Goal: Task Accomplishment & Management: Manage account settings

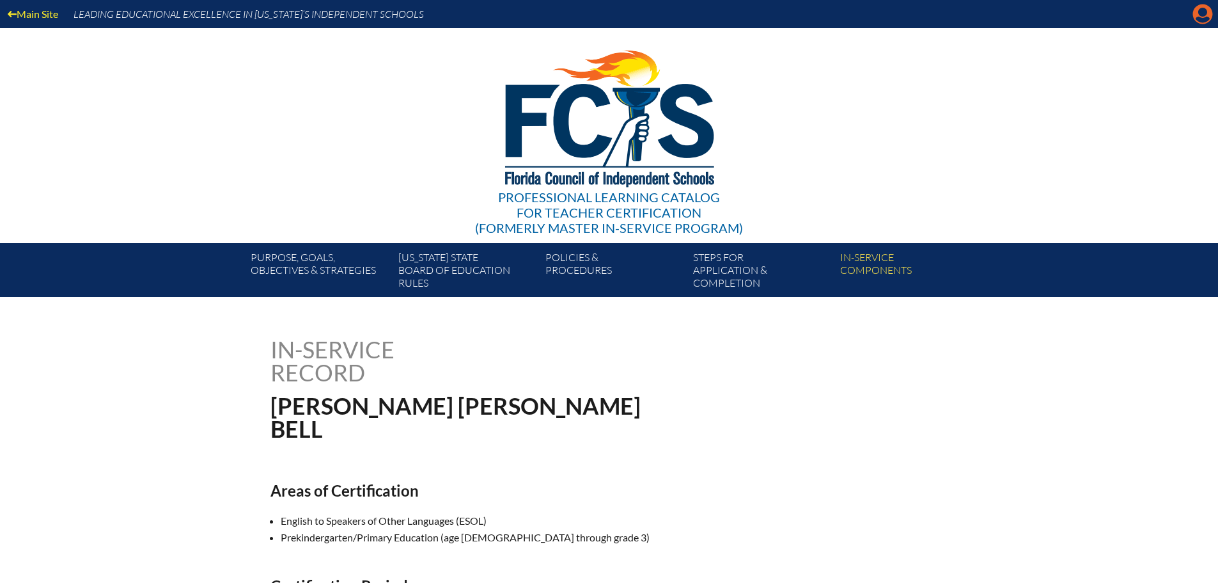
click at [1194, 6] on icon "Manage account" at bounding box center [1203, 14] width 20 height 20
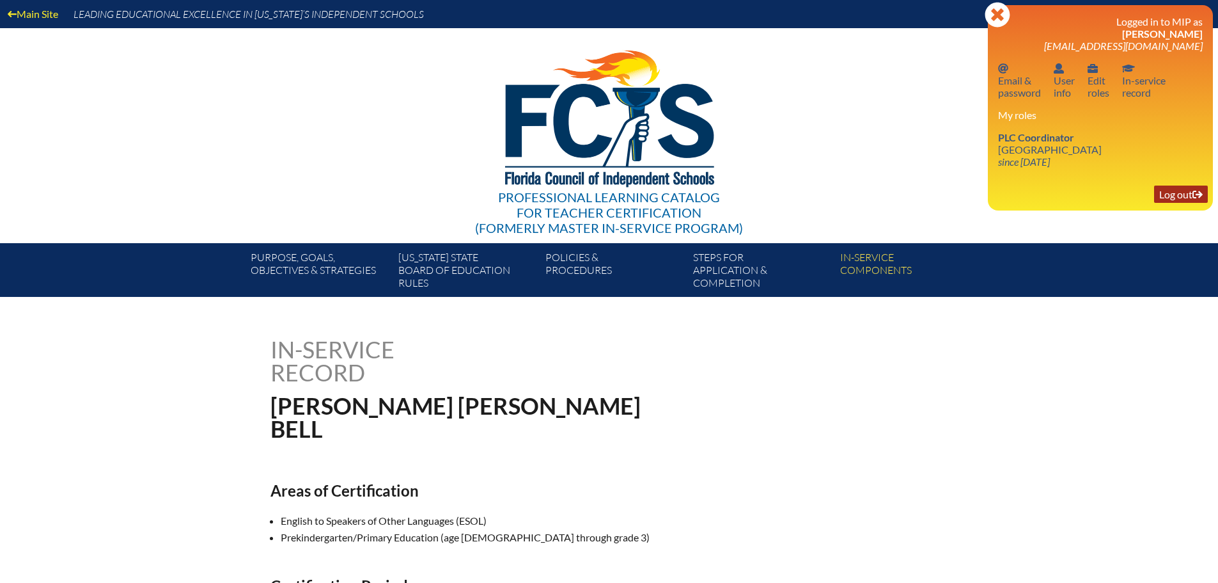
click at [1189, 194] on link "Log out Log out" at bounding box center [1181, 193] width 54 height 17
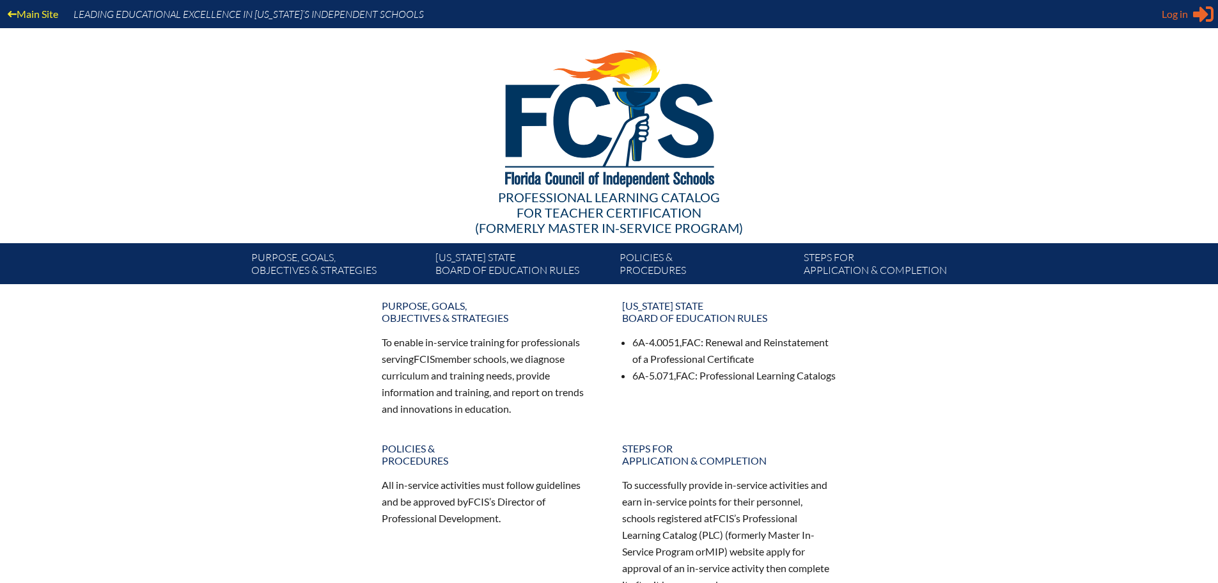
type input "[EMAIL_ADDRESS][DOMAIN_NAME]"
click at [1190, 9] on div "Log in Close Sign in or register" at bounding box center [1188, 14] width 52 height 20
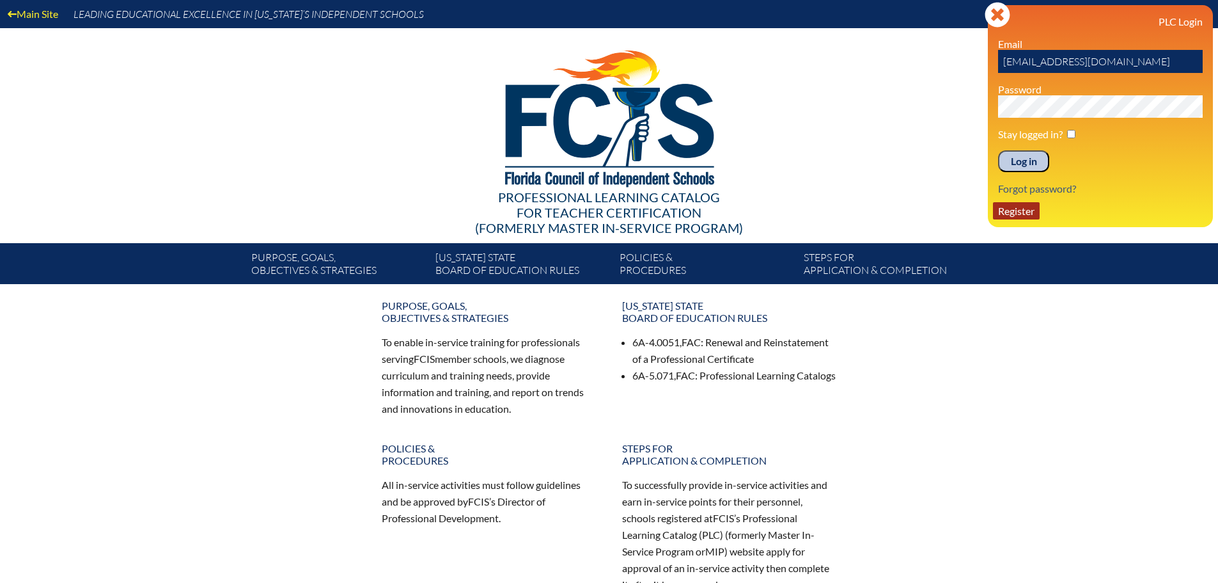
click at [1028, 215] on link "Register" at bounding box center [1016, 210] width 47 height 17
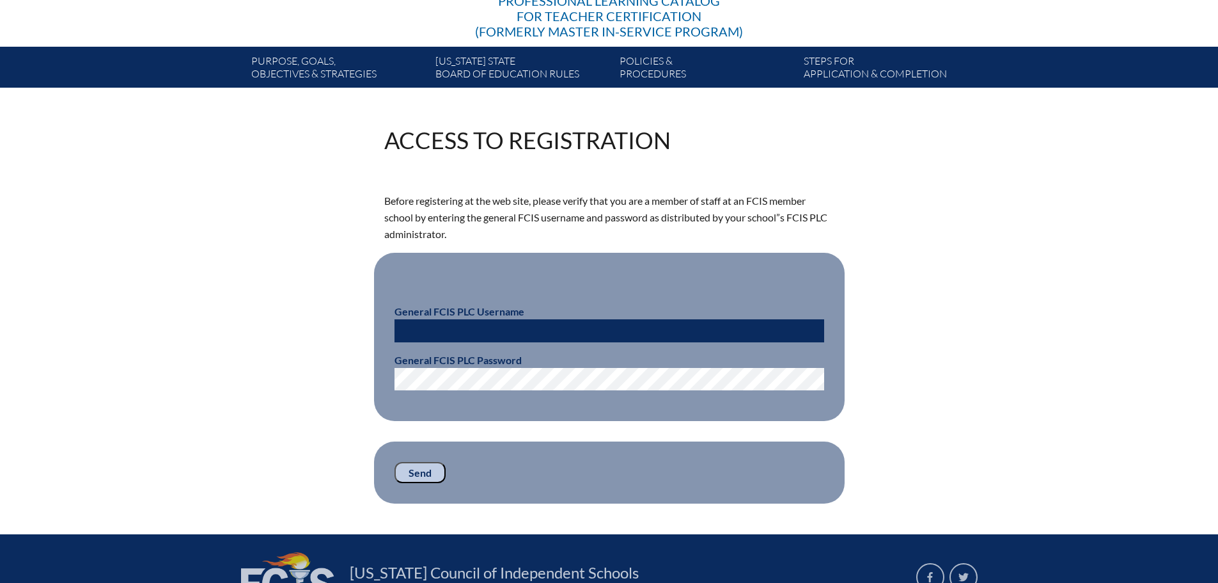
scroll to position [320, 0]
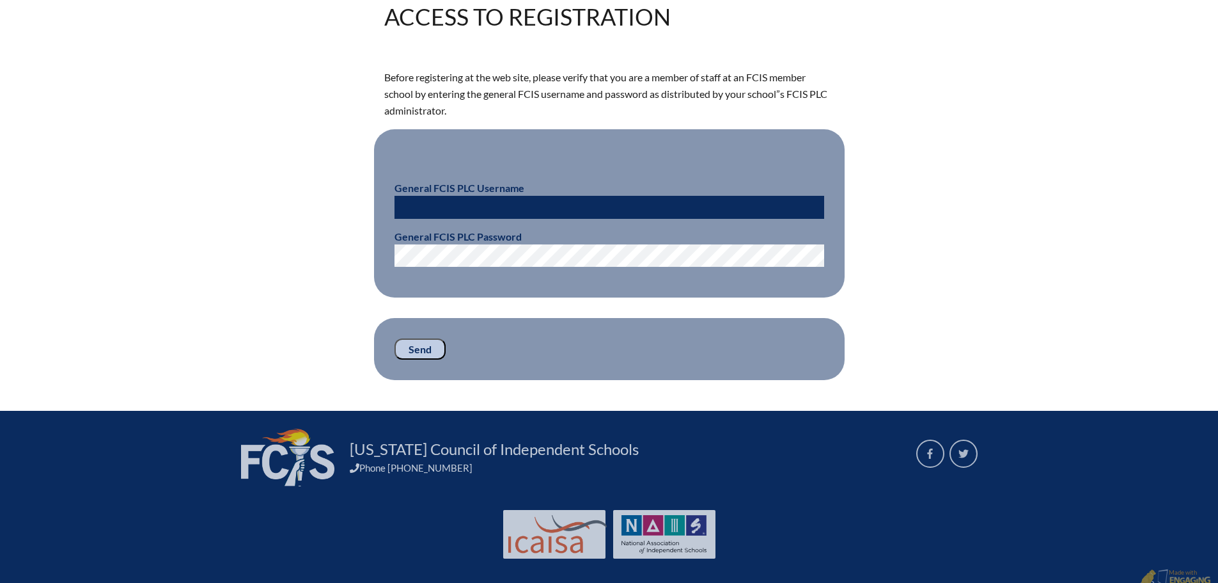
type input "[EMAIL_ADDRESS][DOMAIN_NAME]"
drag, startPoint x: 488, startPoint y: 205, endPoint x: 353, endPoint y: 217, distance: 135.4
click at [353, 217] on div "Access to Registration Before registering at the web site, please verify that y…" at bounding box center [609, 192] width 719 height 375
type input "fcismember"
click at [355, 261] on div "Access to Registration Before registering at the web site, please verify that y…" at bounding box center [609, 192] width 719 height 375
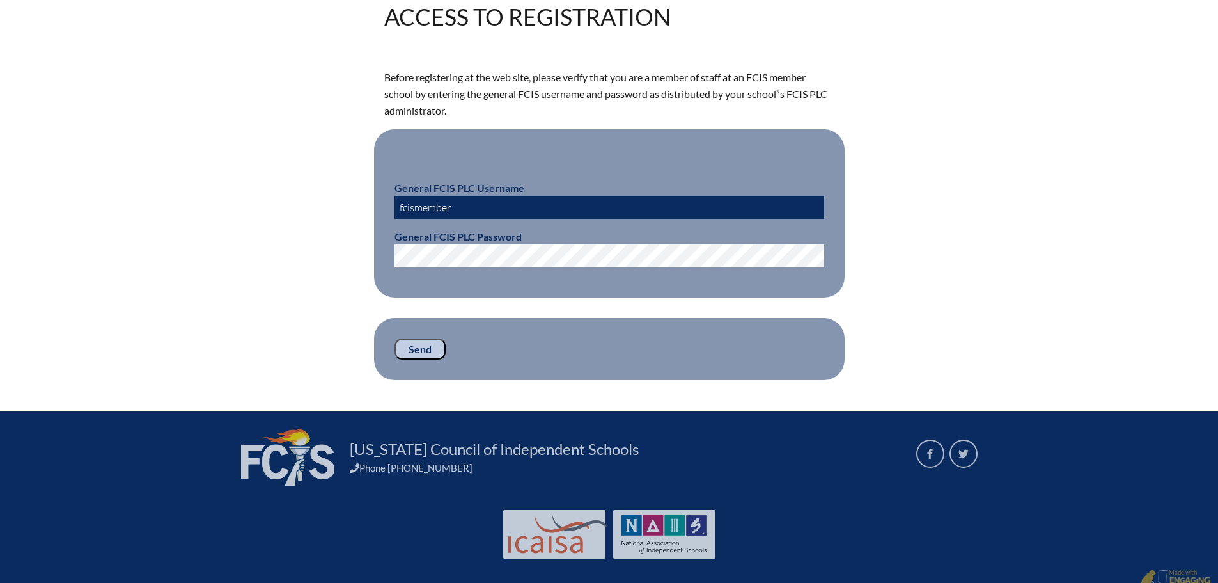
click at [417, 343] on input "Send" at bounding box center [420, 349] width 51 height 22
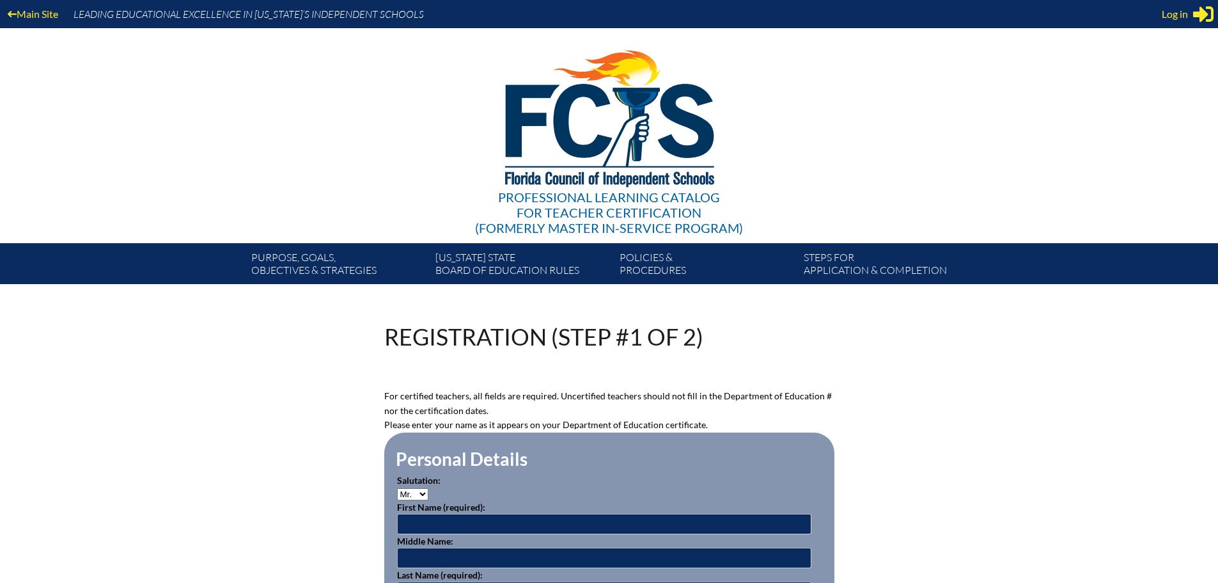
scroll to position [320, 0]
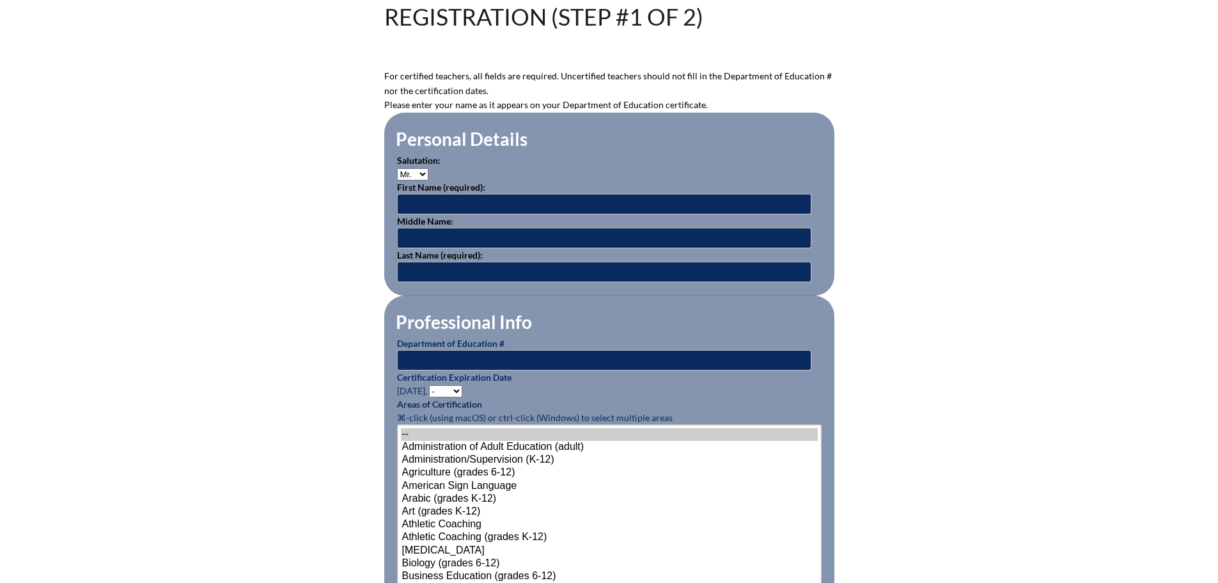
type input "lholland@maclay.org"
click at [421, 169] on select "Mr. Mrs. Ms. Dr. Rev." at bounding box center [412, 174] width 31 height 12
select select "Mrs."
click at [397, 168] on select "Mr. Mrs. Ms. Dr. Rev." at bounding box center [412, 174] width 31 height 12
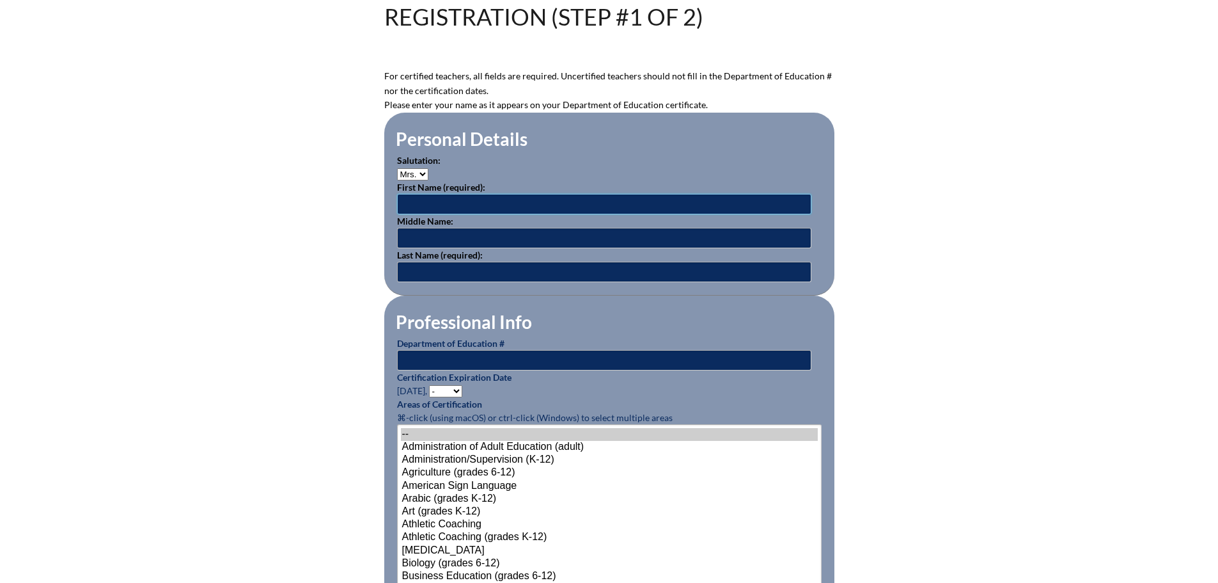
click at [421, 202] on input "text" at bounding box center [604, 204] width 414 height 20
type input "Breann"
click at [423, 233] on input "text" at bounding box center [604, 238] width 414 height 20
type input "Brook"
type input "States"
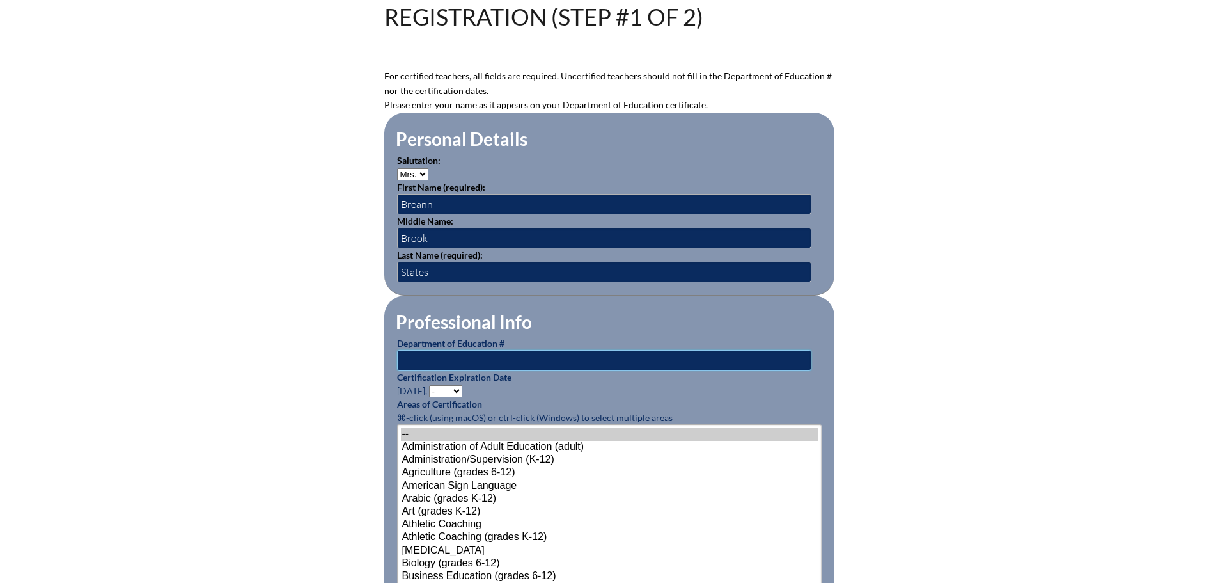
click at [491, 356] on input "text" at bounding box center [604, 360] width 414 height 20
type input "1169178"
click at [456, 385] on select "- 2031 2030 2029 2028 2027 2026 2025 2024 2023 2022 2021 2020 2019 2018 2017 20…" at bounding box center [445, 391] width 33 height 12
select select "2028"
click at [431, 385] on select "- 2031 2030 2029 2028 2027 2026 2025 2024 2023 2022 2021 2020 2019 2018 2017 20…" at bounding box center [445, 391] width 33 height 12
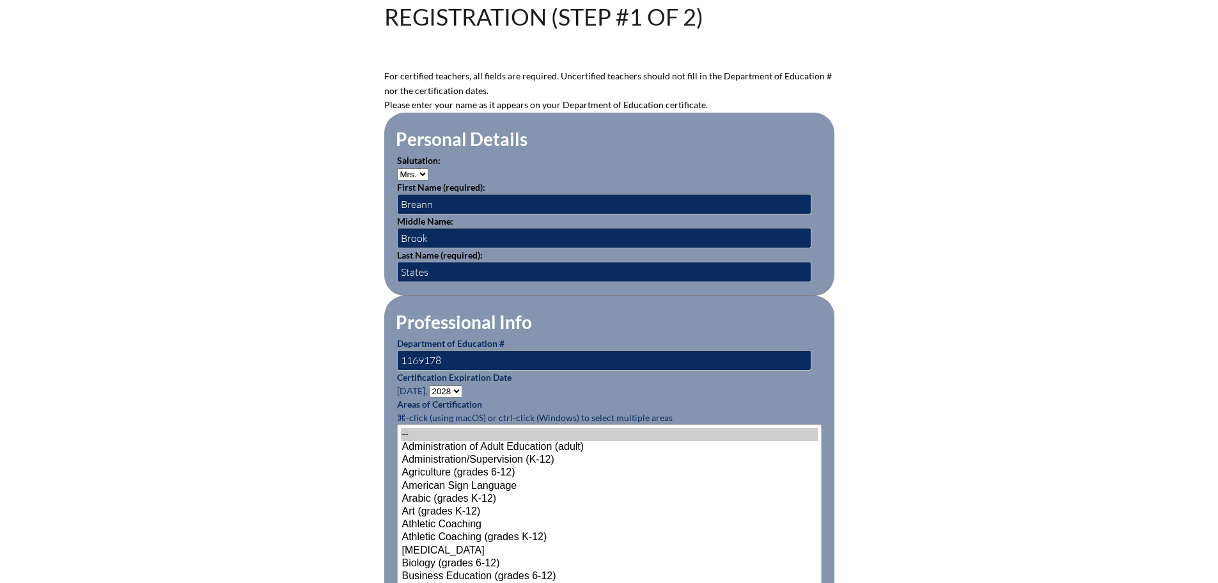
drag, startPoint x: 627, startPoint y: 337, endPoint x: 703, endPoint y: 375, distance: 84.7
click at [703, 375] on p "Certification Expiration Date June 30, - 2031 2030 2029 2028 2027 2026 2025 202…" at bounding box center [609, 383] width 425 height 27
drag, startPoint x: 703, startPoint y: 375, endPoint x: 735, endPoint y: 383, distance: 33.5
click at [735, 383] on p "Certification Expiration Date June 30, - 2031 2030 2029 2028 2027 2026 2025 202…" at bounding box center [609, 383] width 425 height 27
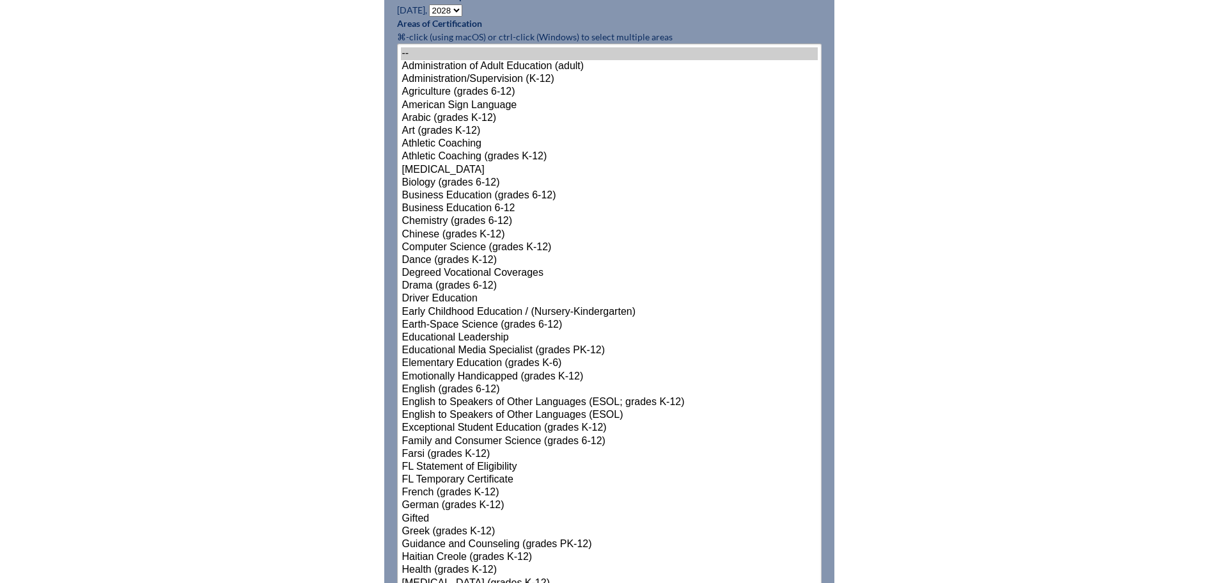
scroll to position [767, 0]
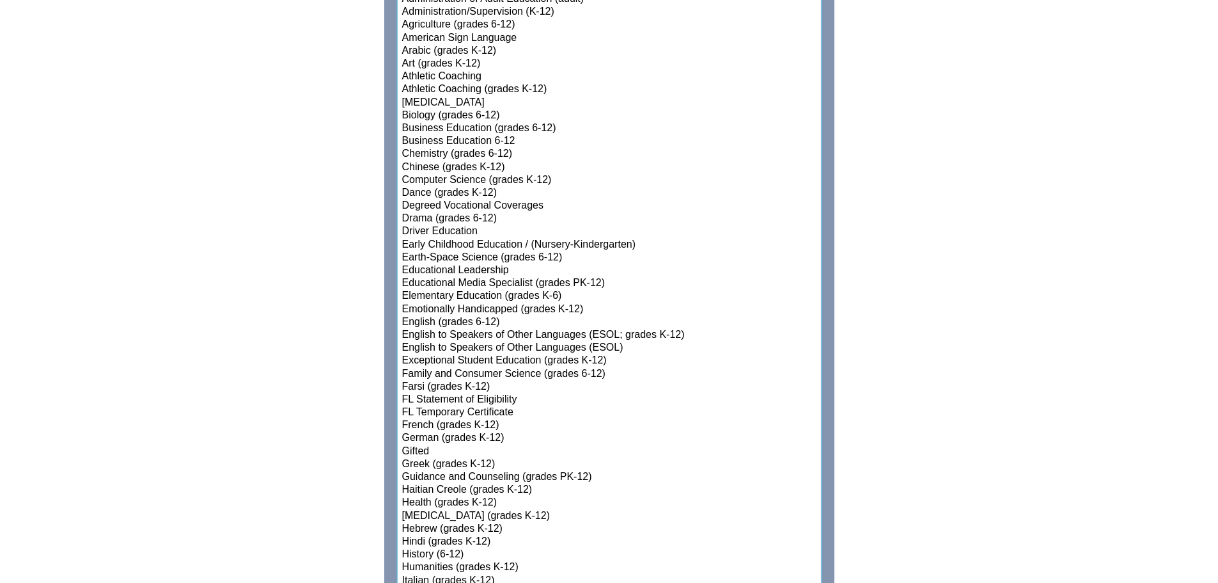
click at [459, 290] on option "Elementary Education (grades K-6)" at bounding box center [609, 296] width 417 height 13
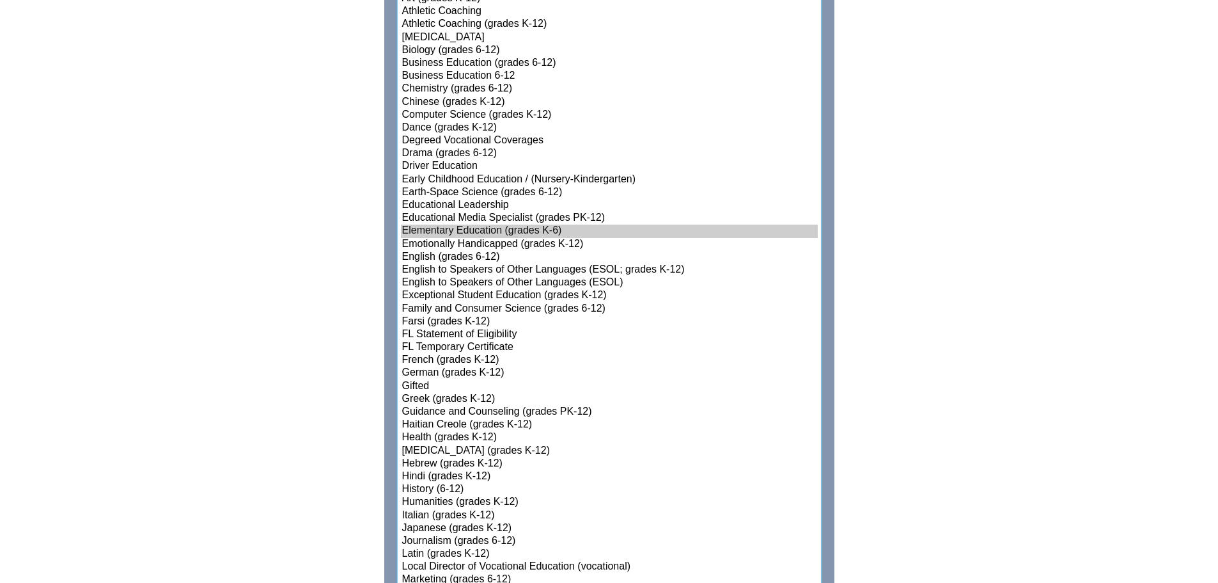
scroll to position [831, 0]
click at [617, 280] on option "English to Speakers of Other Languages (ESOL)" at bounding box center [609, 284] width 417 height 13
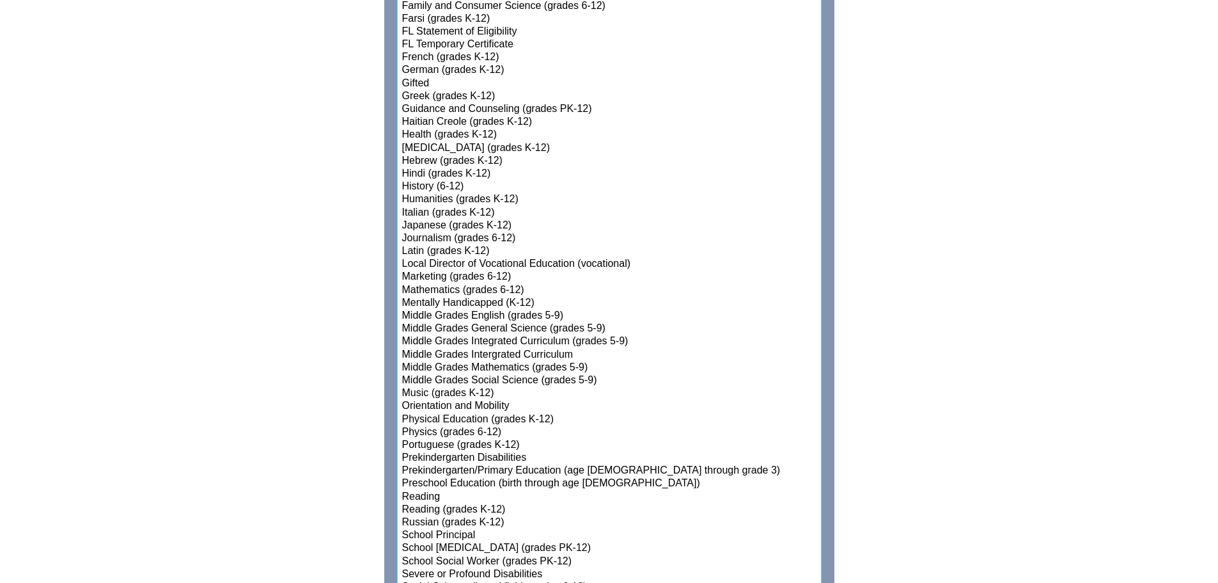
scroll to position [1138, 0]
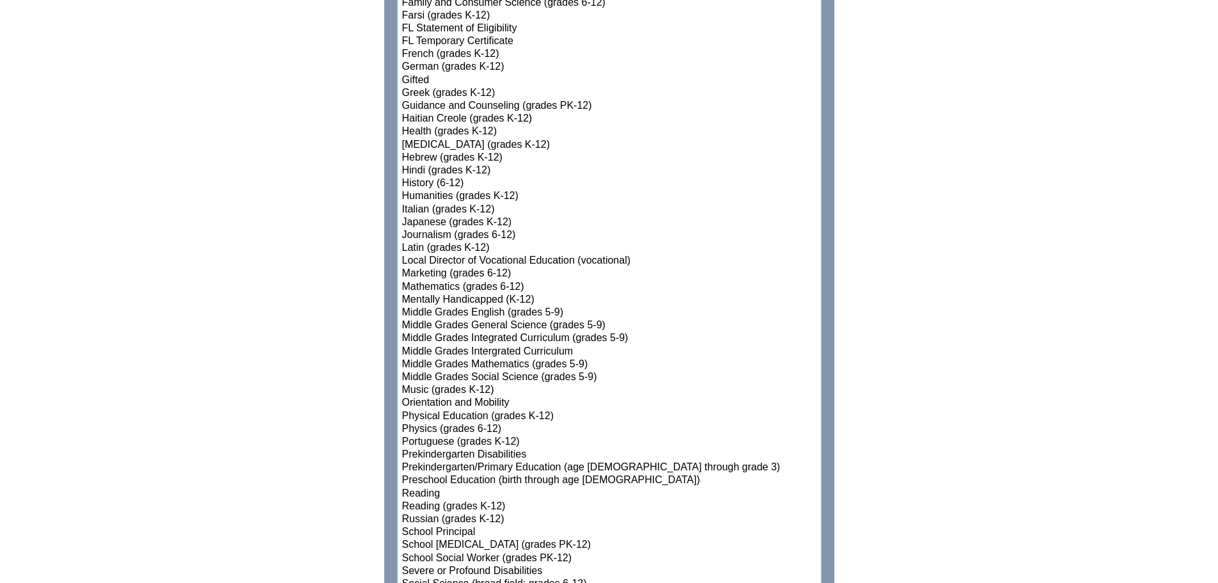
select select"]"] "15131"
click at [492, 489] on option "Reading" at bounding box center [609, 493] width 417 height 13
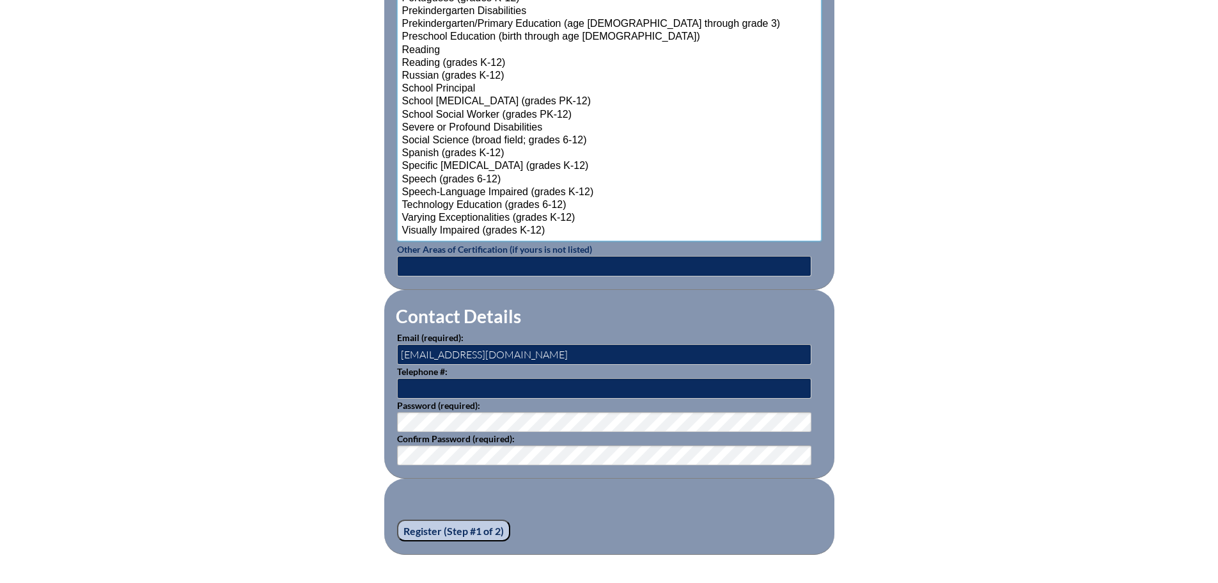
scroll to position [1633, 0]
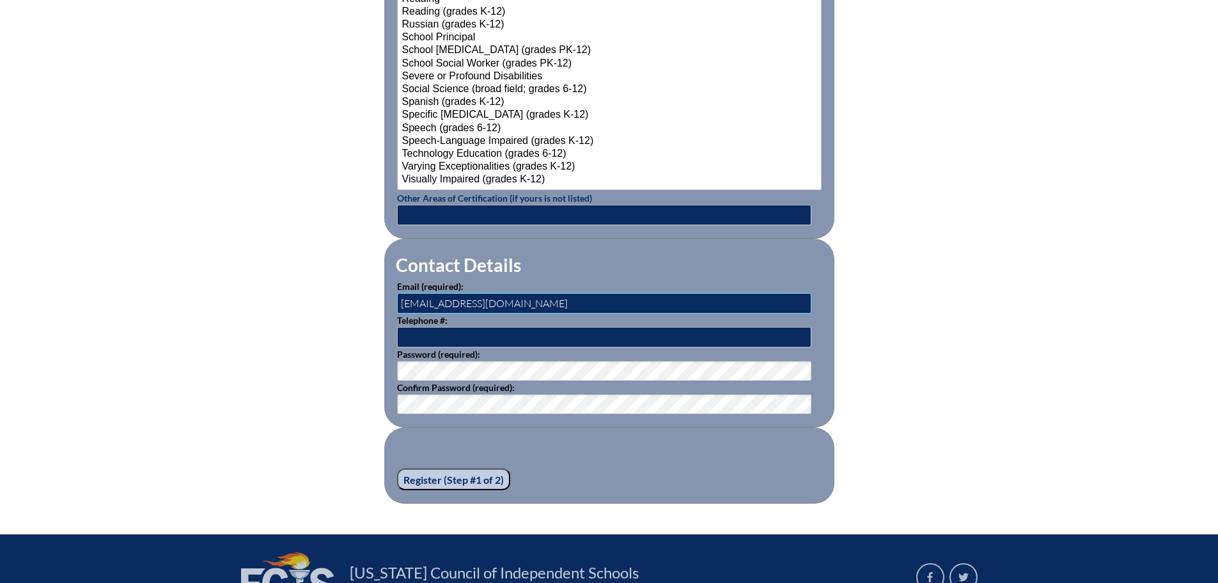
click at [436, 296] on input "[EMAIL_ADDRESS][DOMAIN_NAME]" at bounding box center [604, 303] width 414 height 20
type input "breannstates@maclay.org"
click at [423, 473] on input "Register (Step #1 of 2)" at bounding box center [453, 479] width 113 height 22
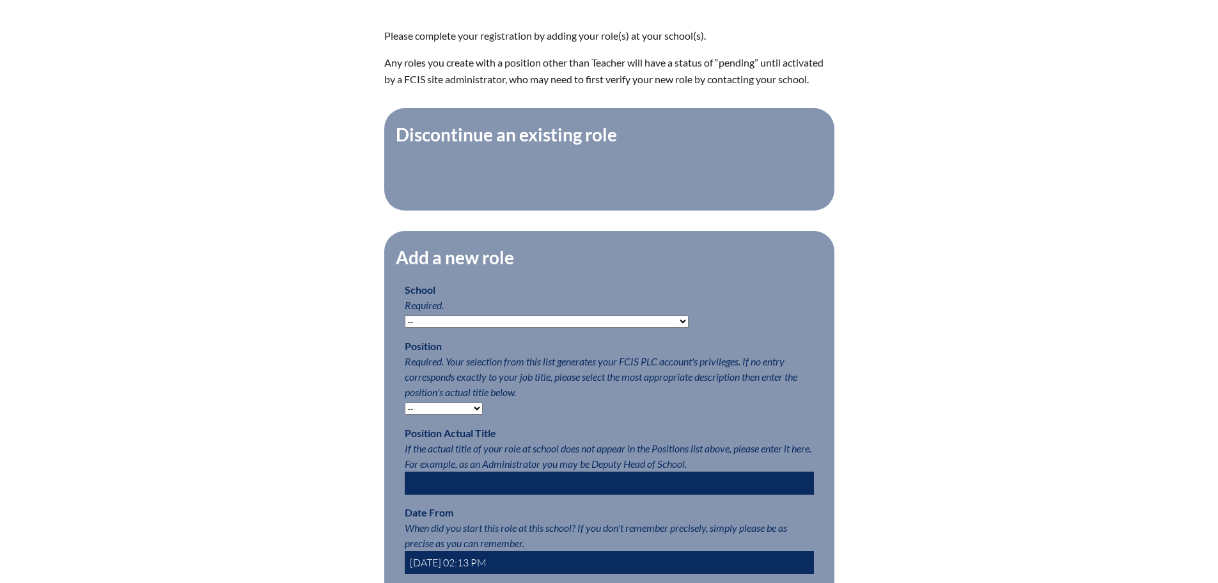
scroll to position [512, 0]
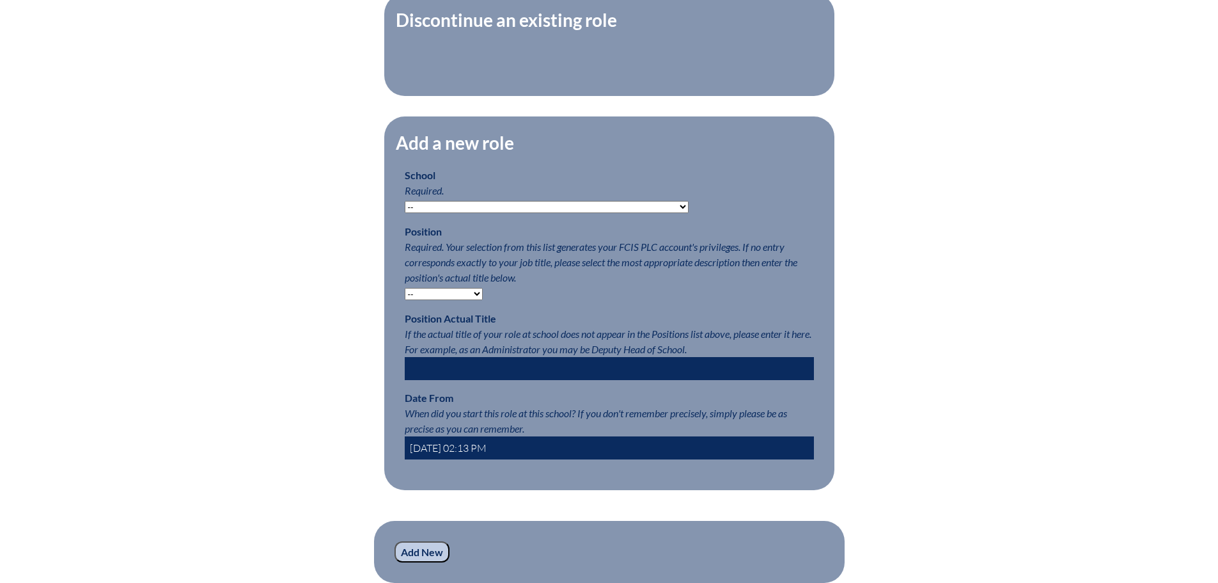
click at [537, 213] on select "-- [MEDICAL_DATA] Inspired Academy Academy at [GEOGRAPHIC_DATA] Academy at the …" at bounding box center [547, 207] width 284 height 12
select select "20305"
click at [405, 207] on select "-- [MEDICAL_DATA] Inspired Academy Academy at [GEOGRAPHIC_DATA] Academy at the …" at bounding box center [547, 207] width 284 height 12
click at [464, 299] on select "-- Teacher PLC Coordinator Head of School Administrator" at bounding box center [444, 294] width 78 height 12
select select "15563"
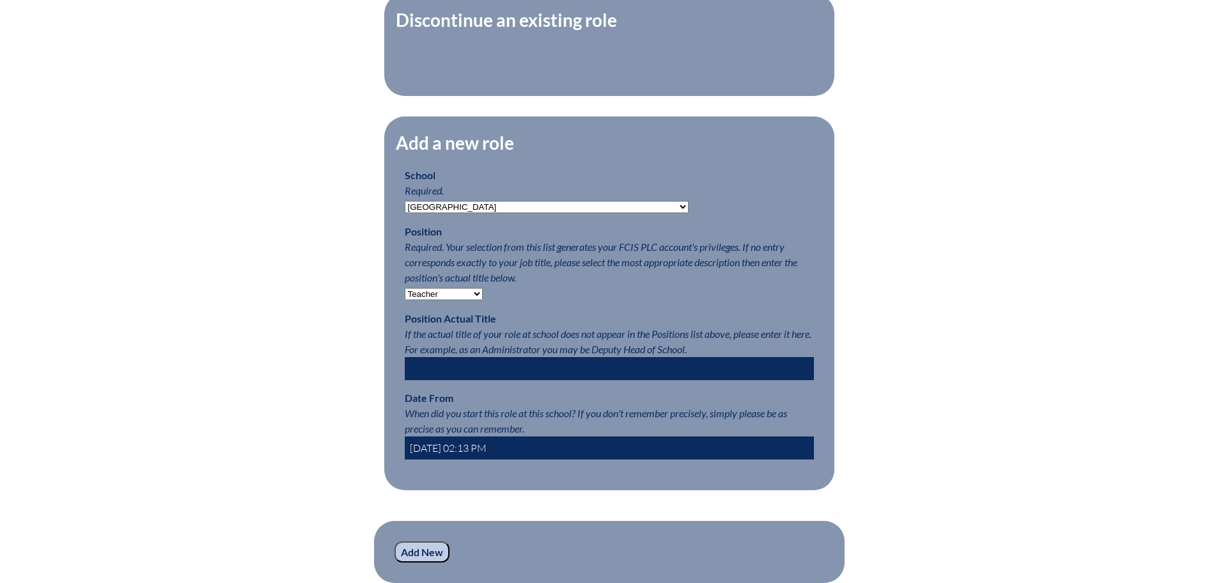
click at [405, 294] on select "-- Teacher PLC Coordinator Head of School Administrator" at bounding box center [444, 294] width 78 height 12
click at [473, 300] on select "-- Teacher PLC Coordinator Head of School Administrator" at bounding box center [444, 294] width 78 height 12
select select
click at [405, 294] on select "-- Teacher PLC Coordinator Head of School Administrator" at bounding box center [444, 294] width 78 height 12
click at [472, 372] on input "text" at bounding box center [609, 368] width 409 height 23
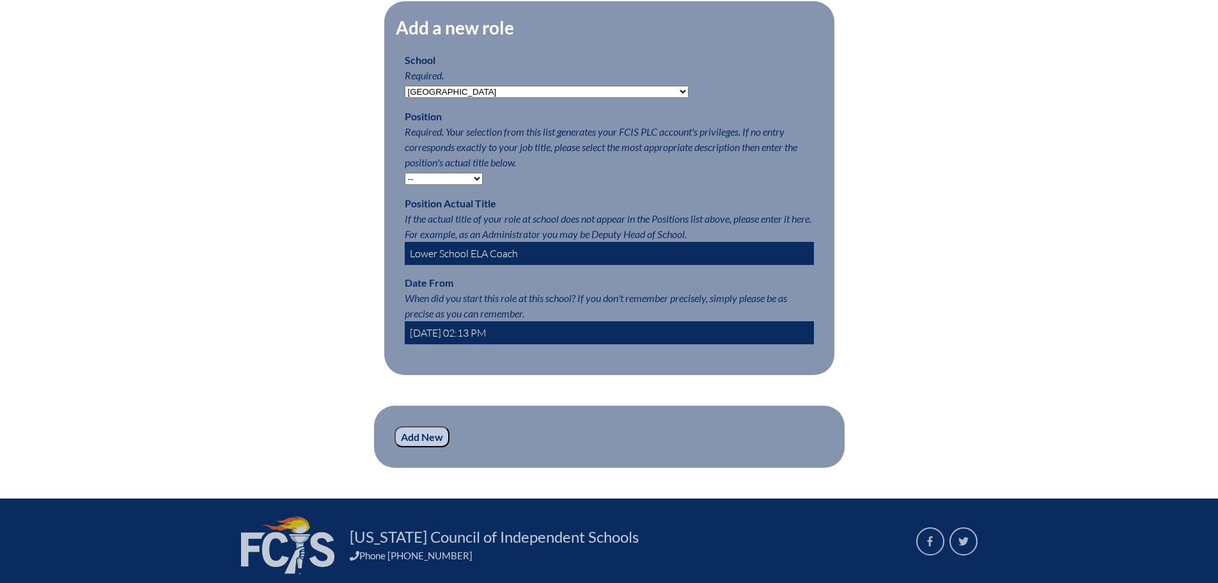
scroll to position [640, 0]
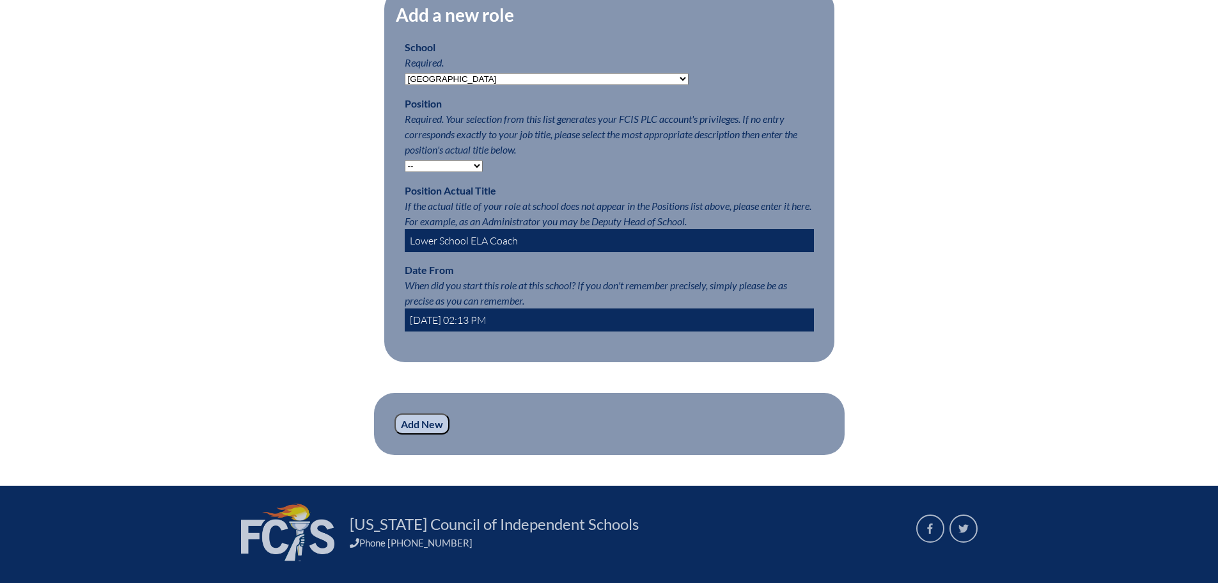
type input "Lower School ELA Coach"
click at [464, 326] on input "2025-10-15 02:13 PM" at bounding box center [609, 319] width 409 height 23
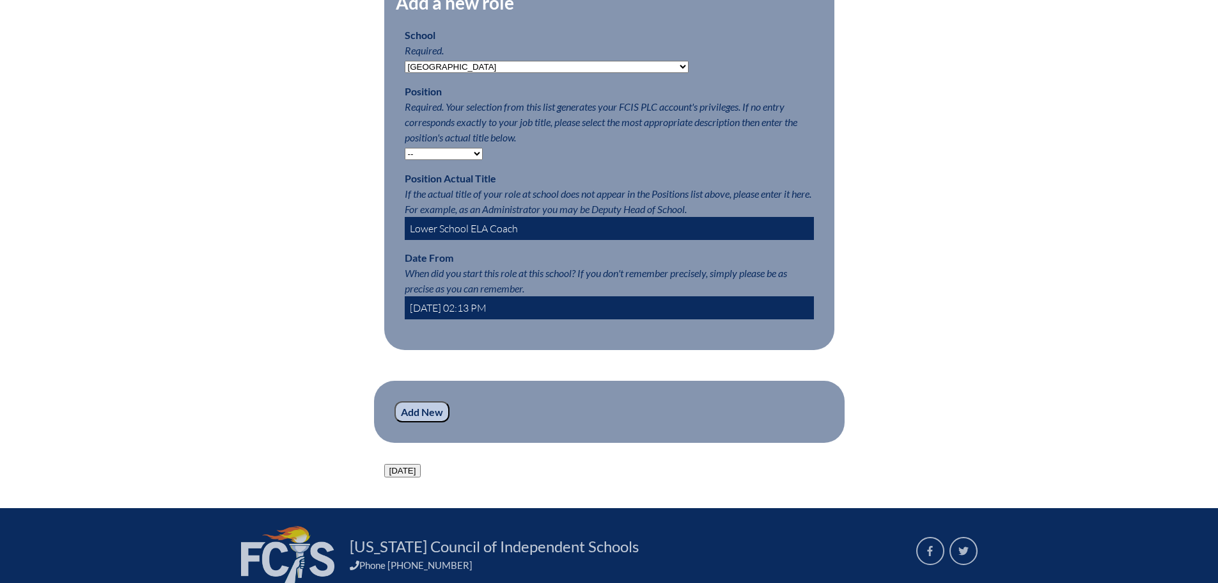
scroll to position [704, 0]
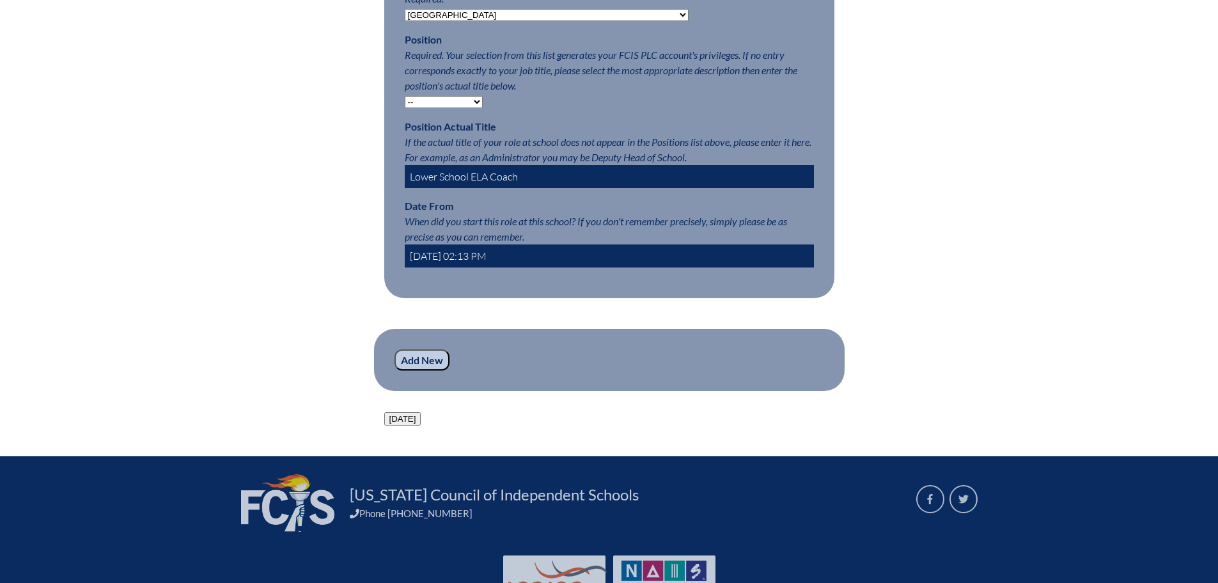
type input "2025-08-01 02:13 PM"
click at [417, 366] on input "Add New" at bounding box center [422, 360] width 55 height 22
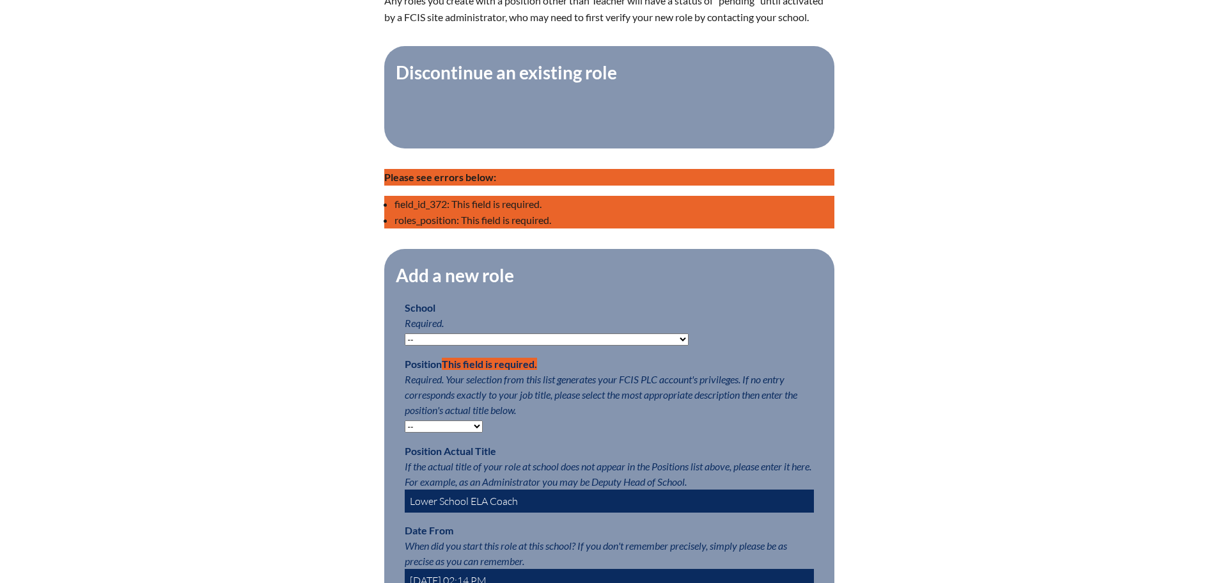
scroll to position [512, 0]
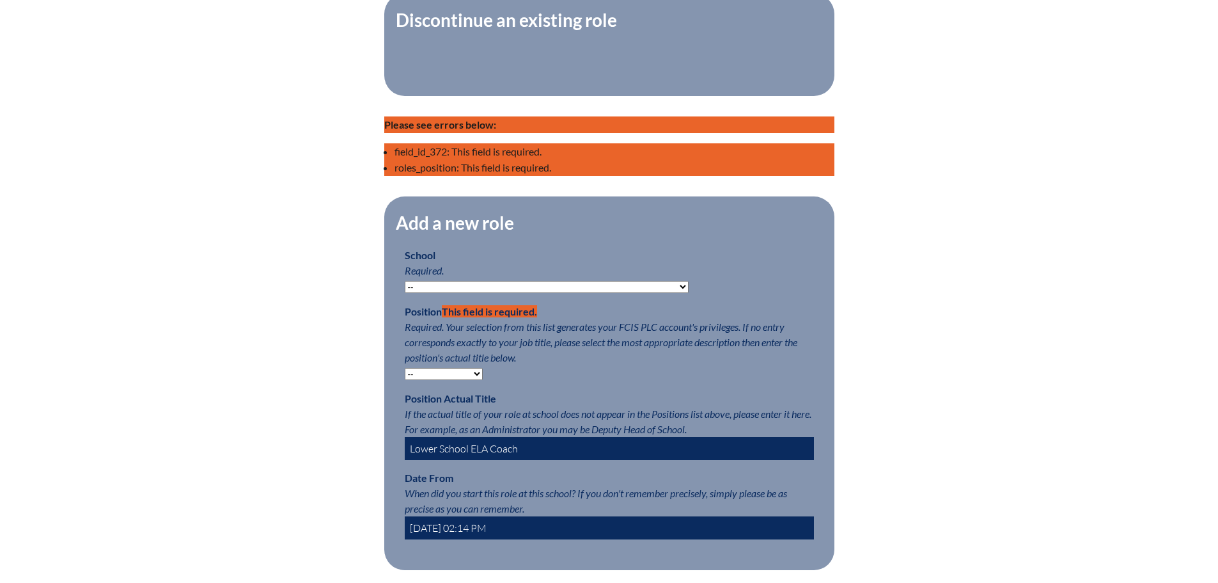
click at [454, 379] on select "-- Teacher PLC Coordinator Head of School Administrator" at bounding box center [444, 374] width 78 height 12
select select "15563"
click at [405, 375] on select "-- Teacher PLC Coordinator Head of School Administrator" at bounding box center [444, 374] width 78 height 12
click at [455, 293] on select "-- [MEDICAL_DATA] Inspired Academy Academy at [GEOGRAPHIC_DATA] Academy at the …" at bounding box center [547, 287] width 284 height 12
select select "20305"
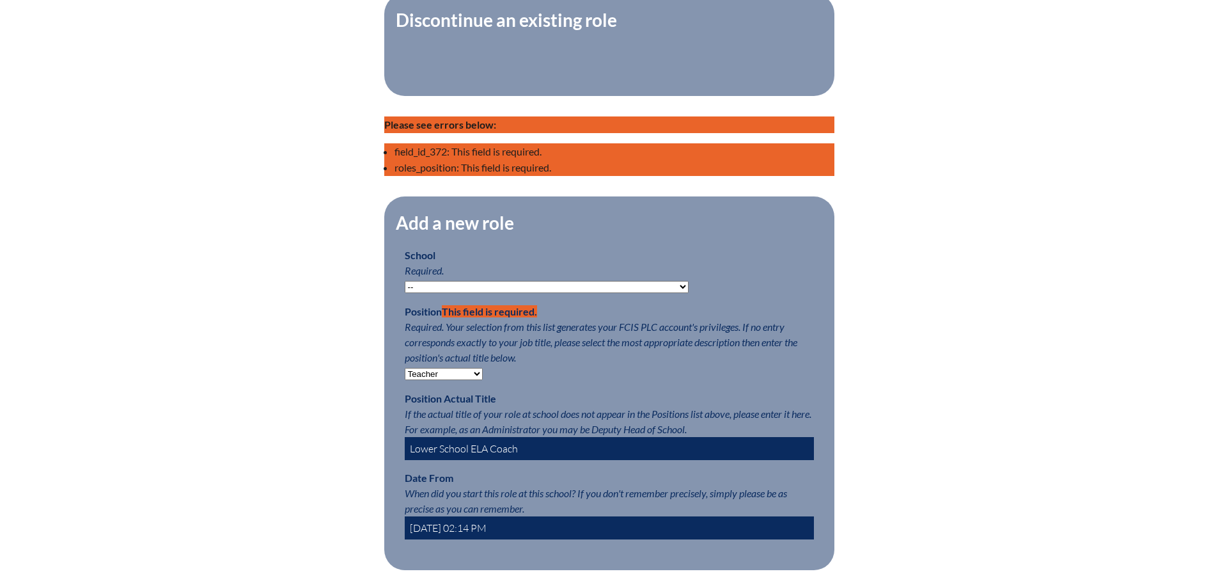
click at [405, 288] on select "-- Autism Inspired Academy Academy at Ocean Reef Academy at the Lakes Academy P…" at bounding box center [547, 287] width 284 height 12
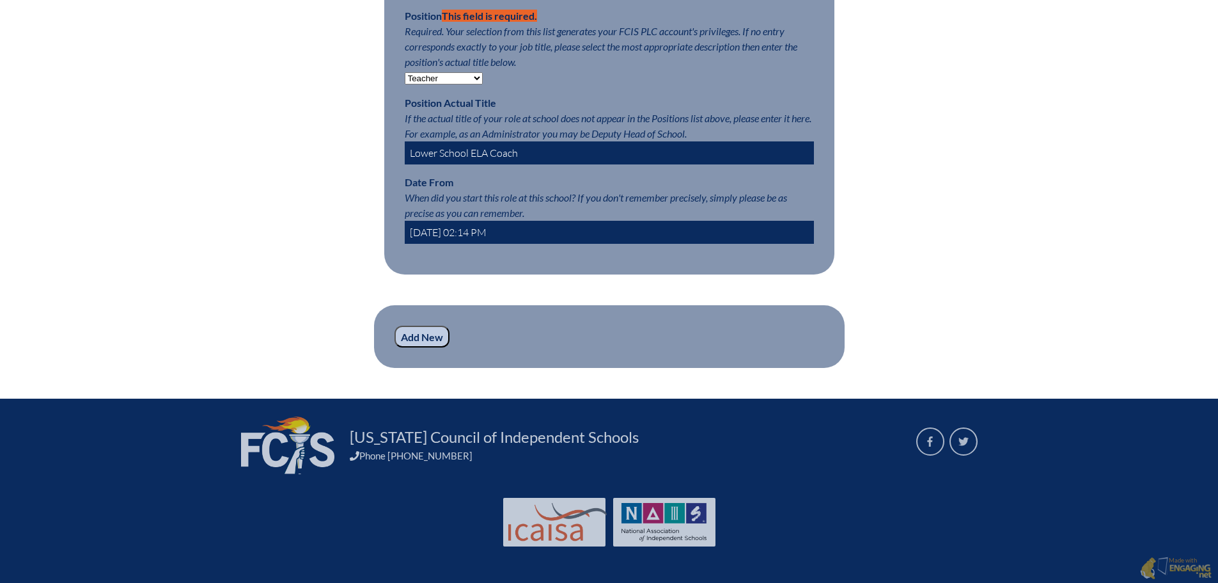
scroll to position [824, 0]
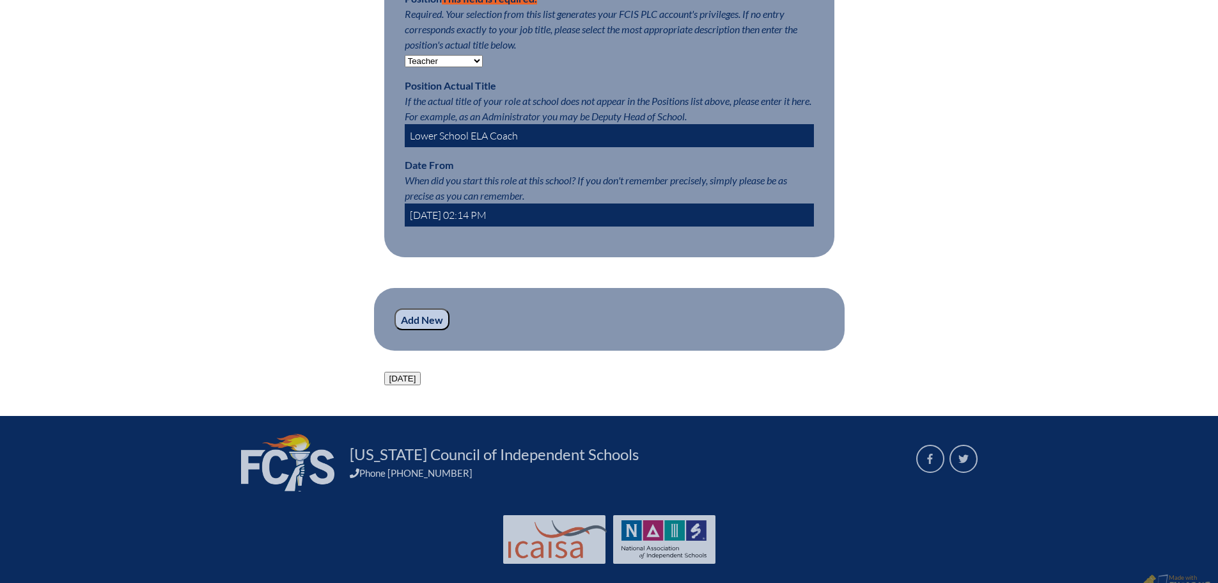
click at [448, 220] on input "2025-10-15 02:14 PM" at bounding box center [609, 214] width 409 height 23
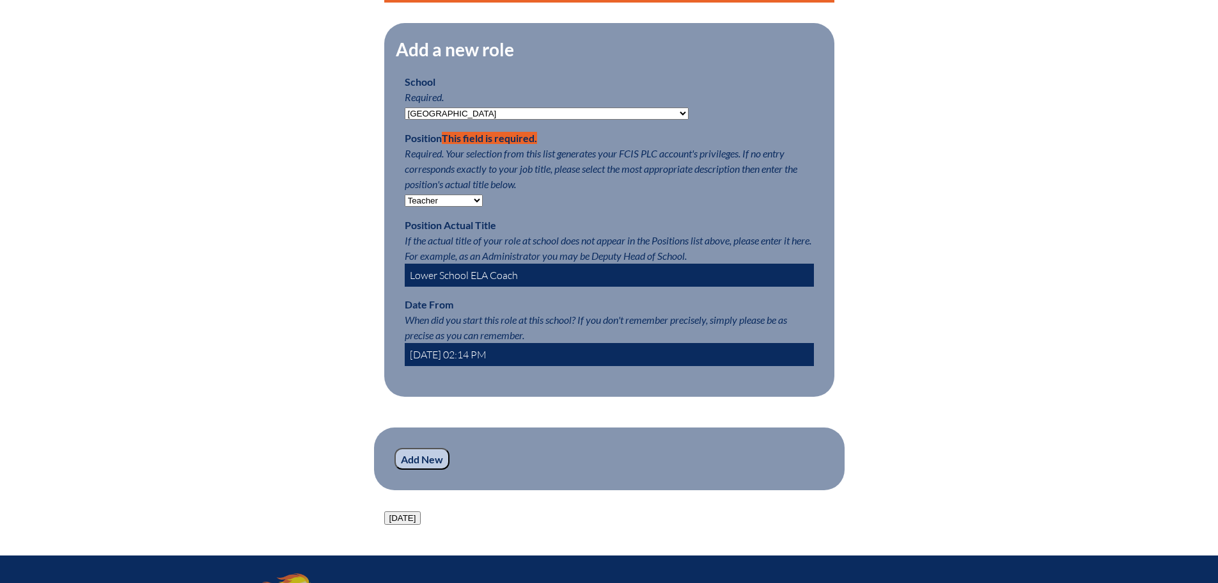
scroll to position [760, 0]
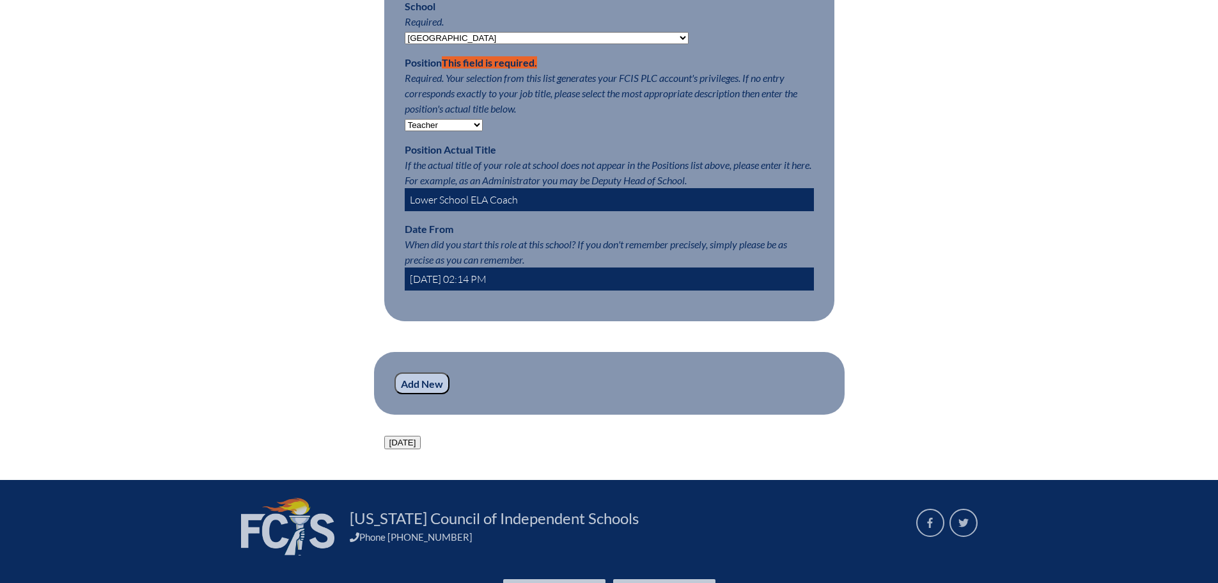
type input "2025-08-01 02:14 PM"
click at [423, 394] on input "Add New" at bounding box center [422, 383] width 55 height 22
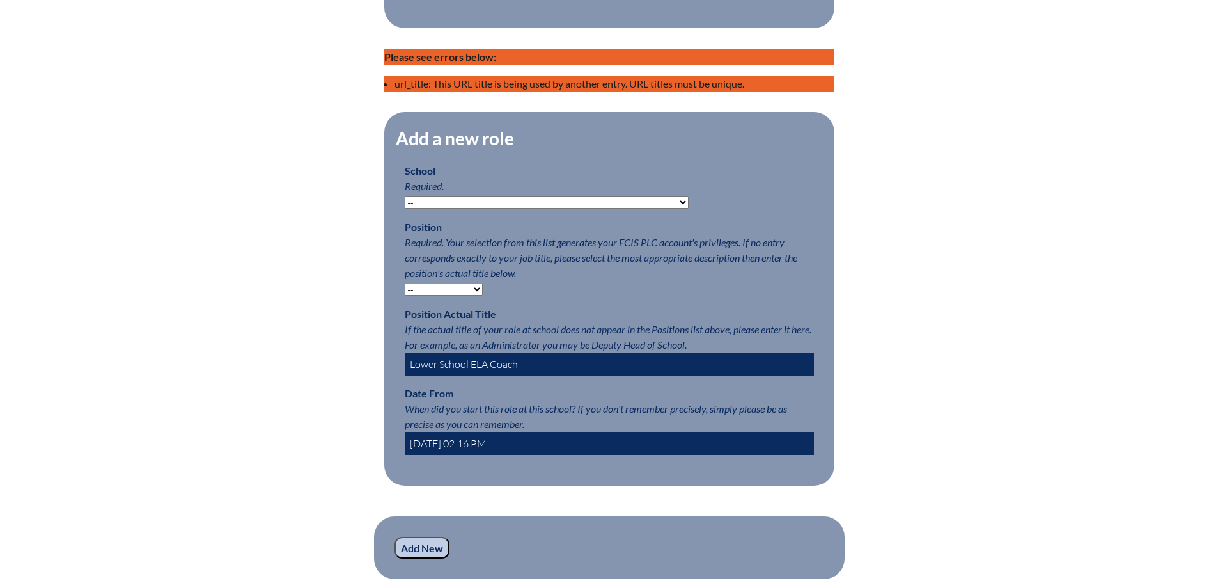
scroll to position [640, 0]
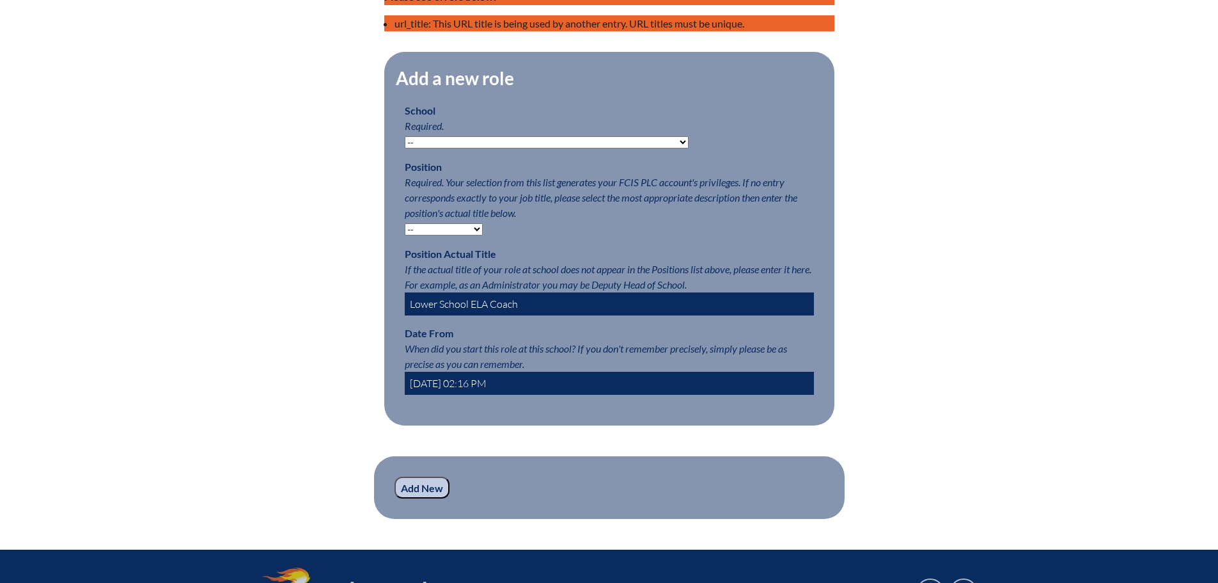
drag, startPoint x: 522, startPoint y: 310, endPoint x: 373, endPoint y: 313, distance: 148.4
click at [373, 313] on div "Registration (Step #2 of 2): Add Roles Please complete your registration by add…" at bounding box center [609, 108] width 719 height 821
click at [440, 235] on select "-- Teacher PLC Coordinator Head of School Administrator" at bounding box center [444, 229] width 78 height 12
select select "15563"
click at [405, 230] on select "-- Teacher PLC Coordinator Head of School Administrator" at bounding box center [444, 229] width 78 height 12
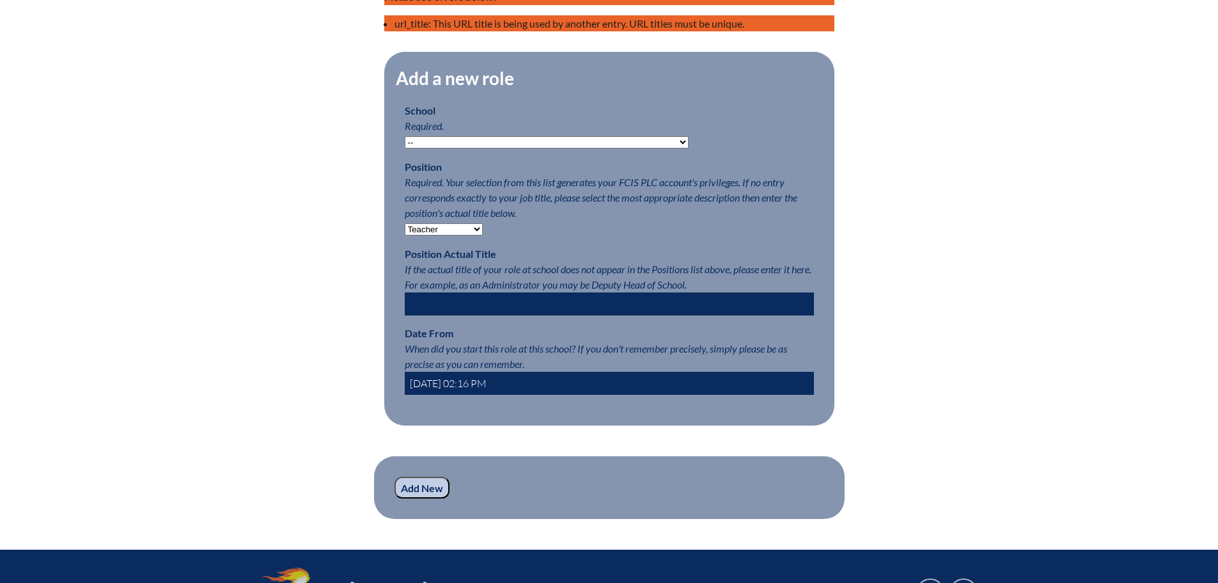
click at [445, 148] on select "-- [MEDICAL_DATA] Inspired Academy Academy at [GEOGRAPHIC_DATA] Academy at the …" at bounding box center [547, 142] width 284 height 12
select select "20305"
click at [405, 143] on select "-- [MEDICAL_DATA] Inspired Academy Academy at [GEOGRAPHIC_DATA] Academy at the …" at bounding box center [547, 142] width 284 height 12
click at [449, 389] on input "[DATE] 02:16 PM" at bounding box center [609, 383] width 409 height 23
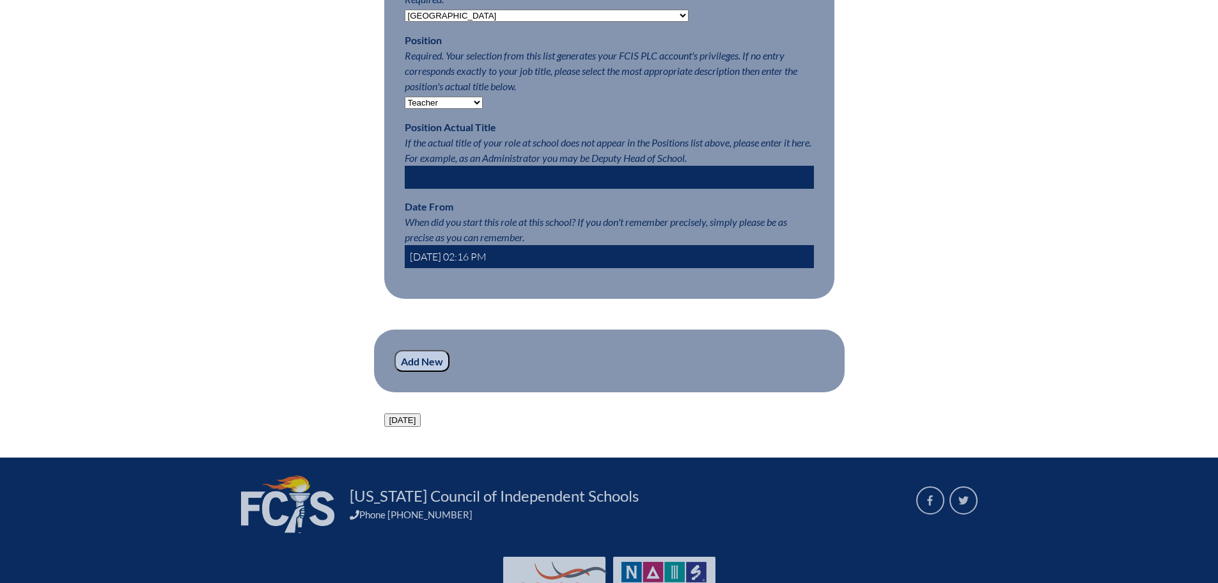
scroll to position [767, 0]
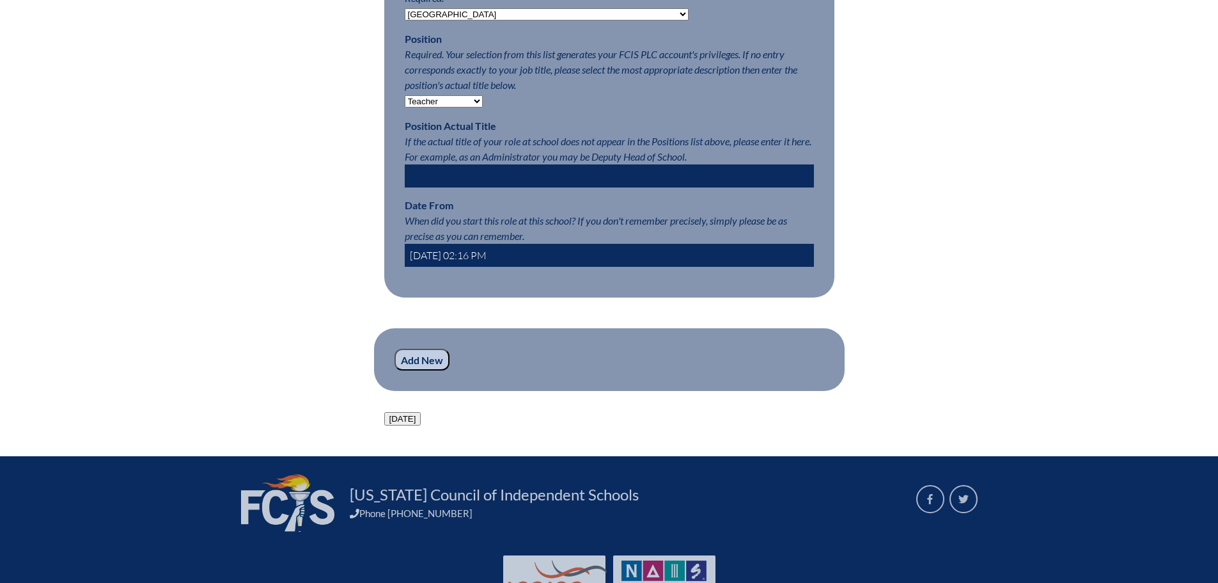
type input "[DATE] 02:16 PM"
click at [431, 370] on input "Add New" at bounding box center [422, 360] width 55 height 22
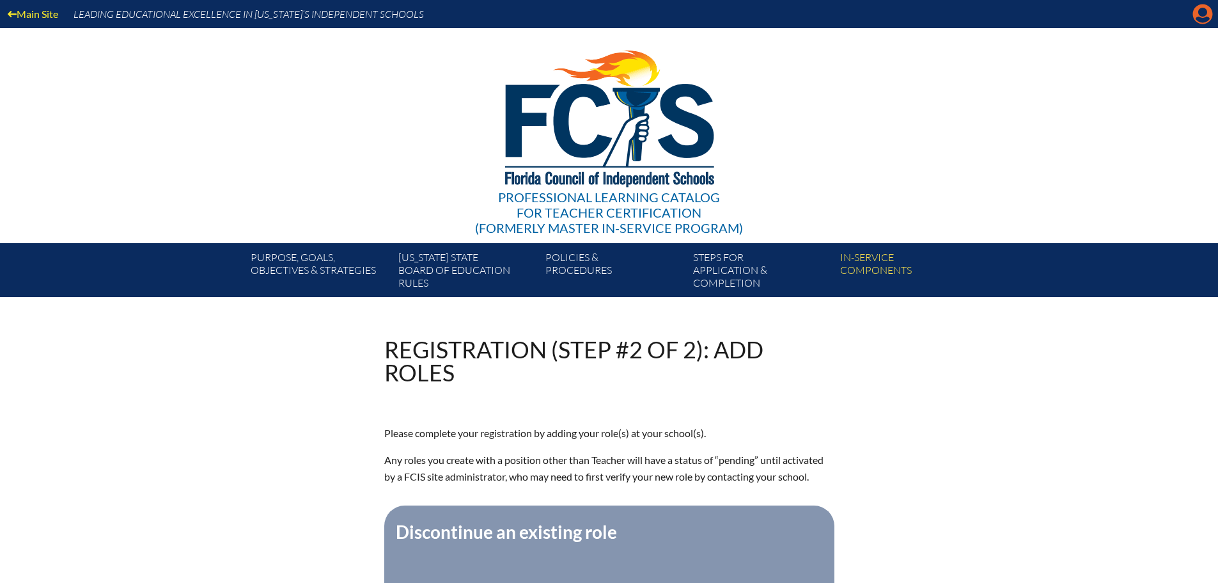
click at [1202, 20] on icon "Manage account" at bounding box center [1203, 14] width 20 height 20
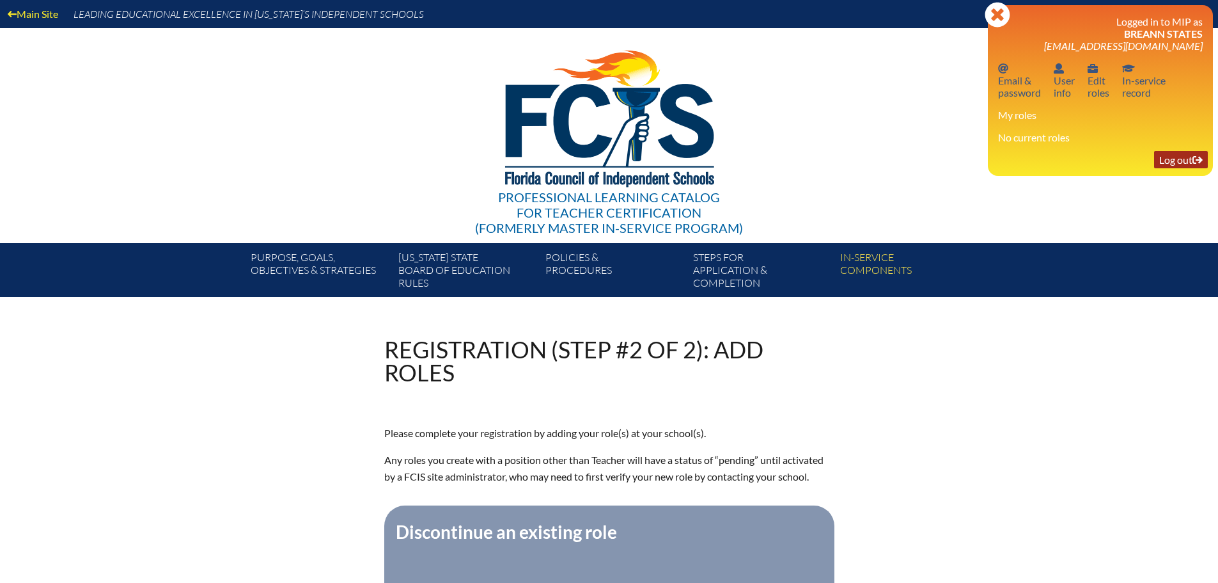
click at [1179, 162] on link "Log out Log out" at bounding box center [1181, 159] width 54 height 17
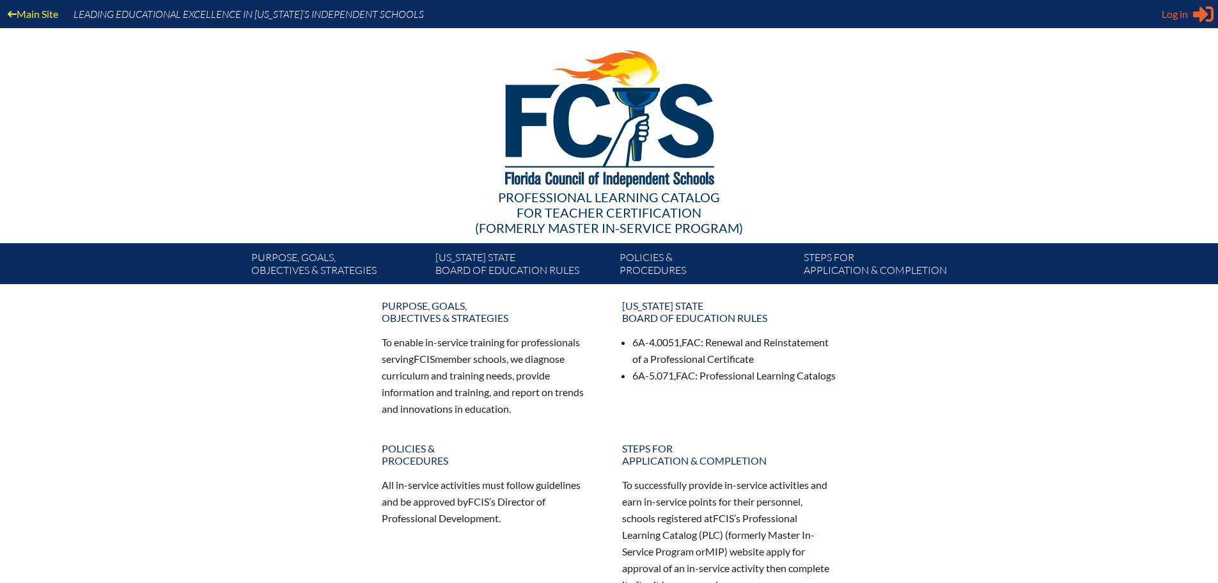
type input "[EMAIL_ADDRESS][DOMAIN_NAME]"
click at [1172, 18] on span "Log in" at bounding box center [1175, 13] width 26 height 15
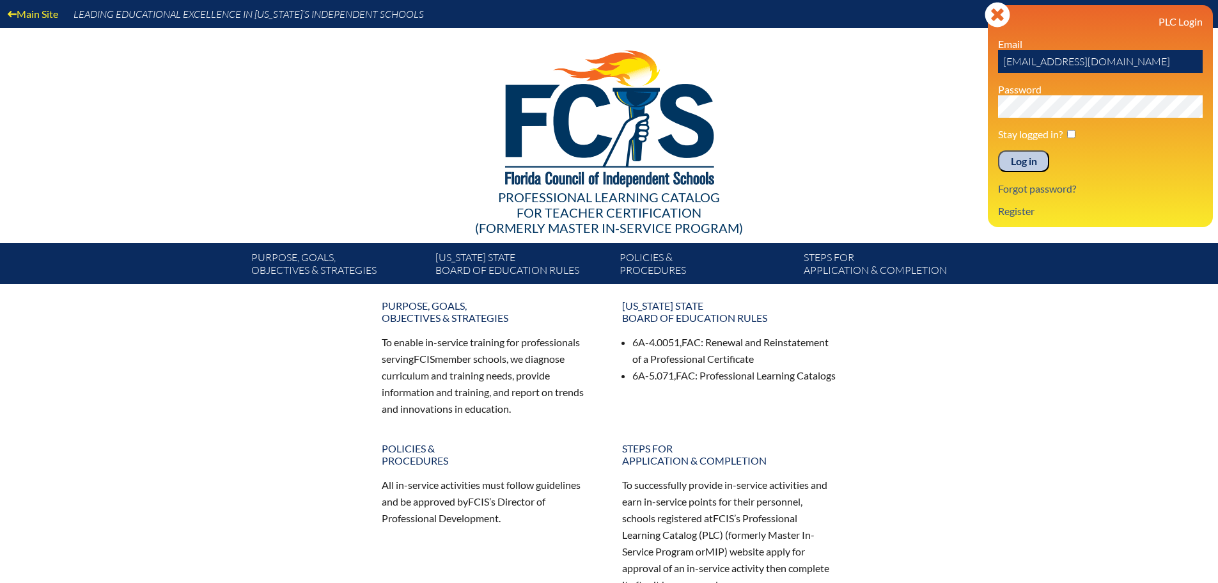
click at [1037, 157] on input "Log in" at bounding box center [1023, 161] width 51 height 22
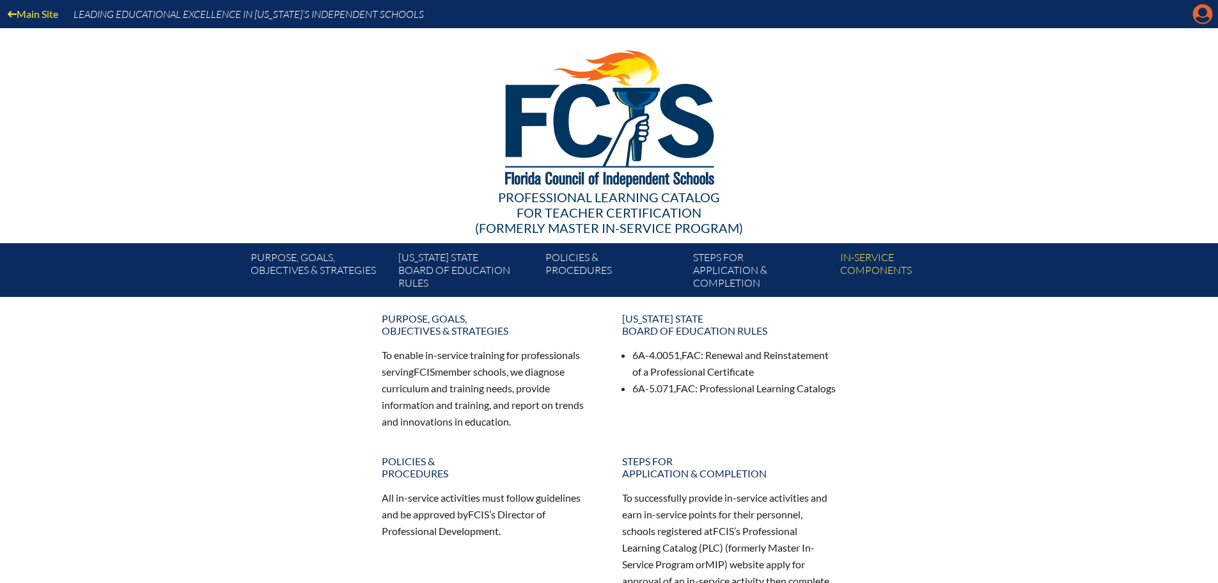
click at [1199, 20] on icon "Manage account" at bounding box center [1203, 14] width 20 height 20
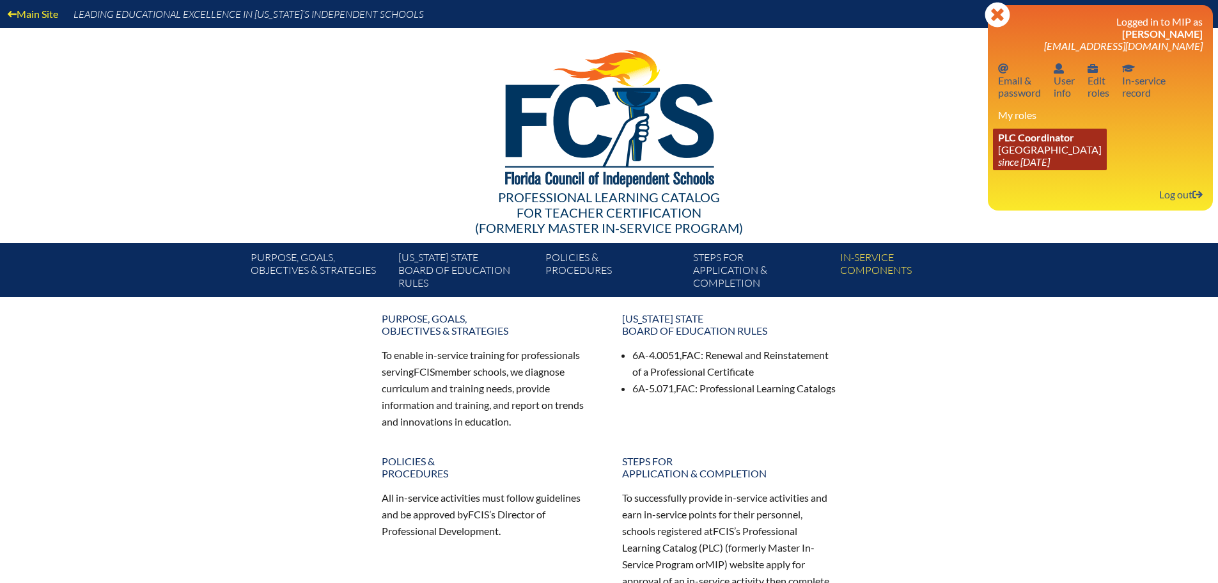
click at [1039, 162] on icon "since [DATE]" at bounding box center [1024, 161] width 52 height 12
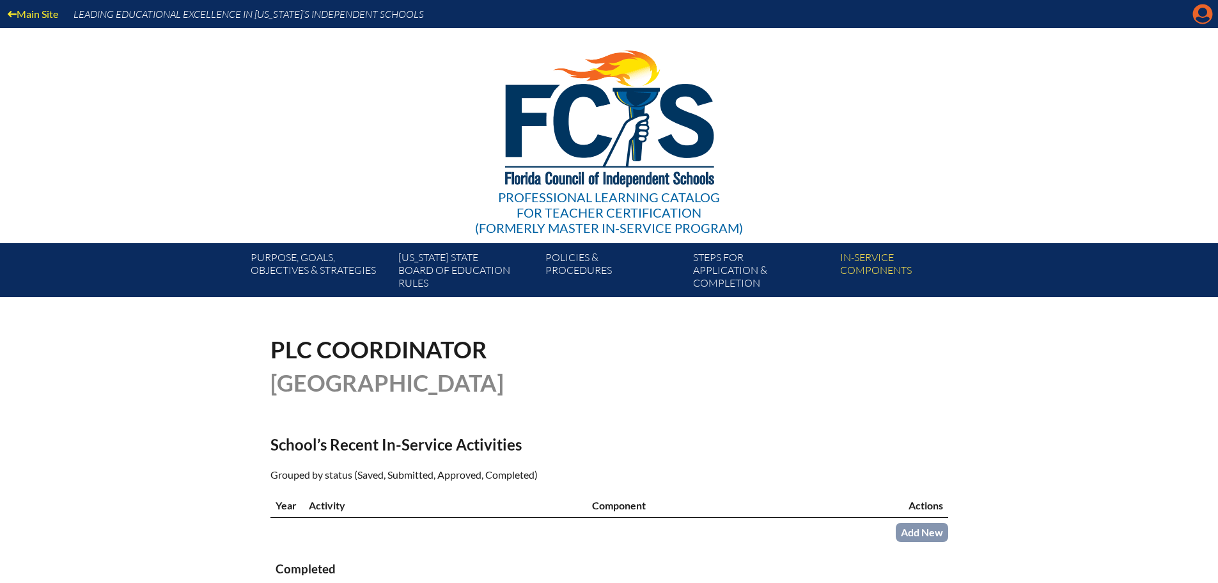
click at [1200, 18] on icon "Manage account" at bounding box center [1203, 14] width 20 height 20
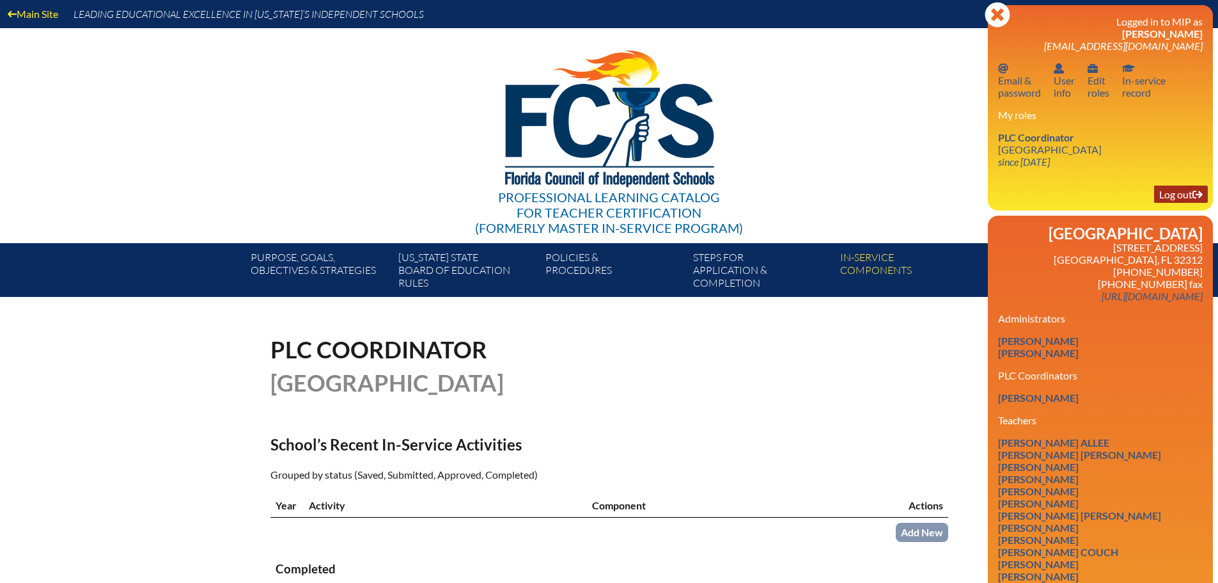
click at [1171, 194] on link "Log out Log out" at bounding box center [1181, 193] width 54 height 17
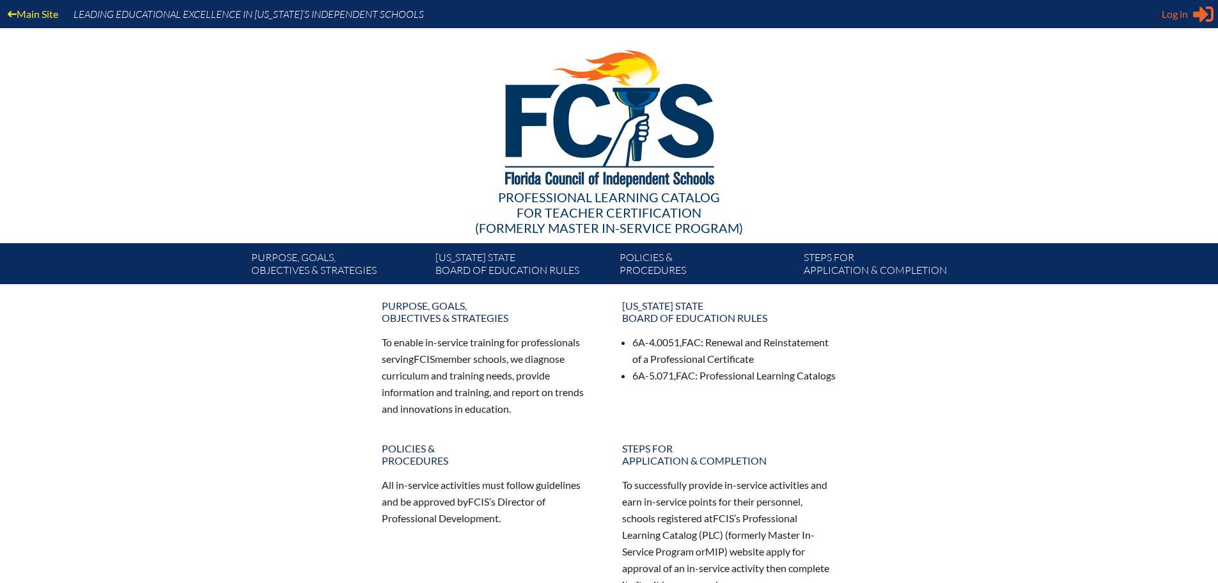
click at [1171, 18] on span "Log in" at bounding box center [1175, 13] width 26 height 15
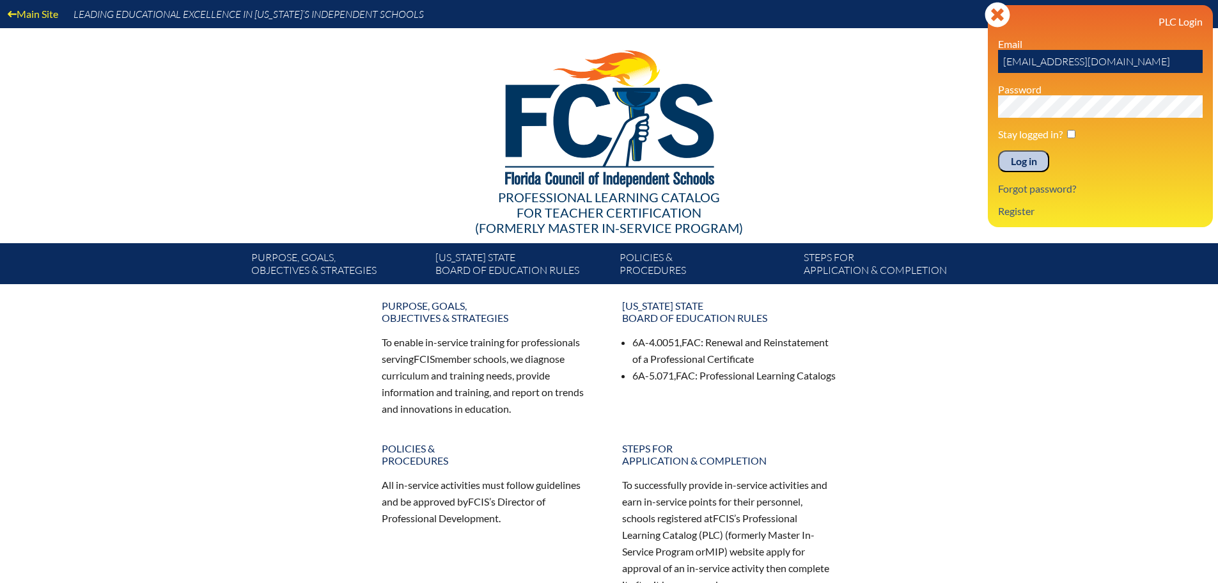
click at [1038, 59] on input "[EMAIL_ADDRESS][DOMAIN_NAME]" at bounding box center [1100, 61] width 205 height 23
type input "breannstates@maclay.org"
click at [1016, 162] on input "Log in" at bounding box center [1023, 161] width 51 height 22
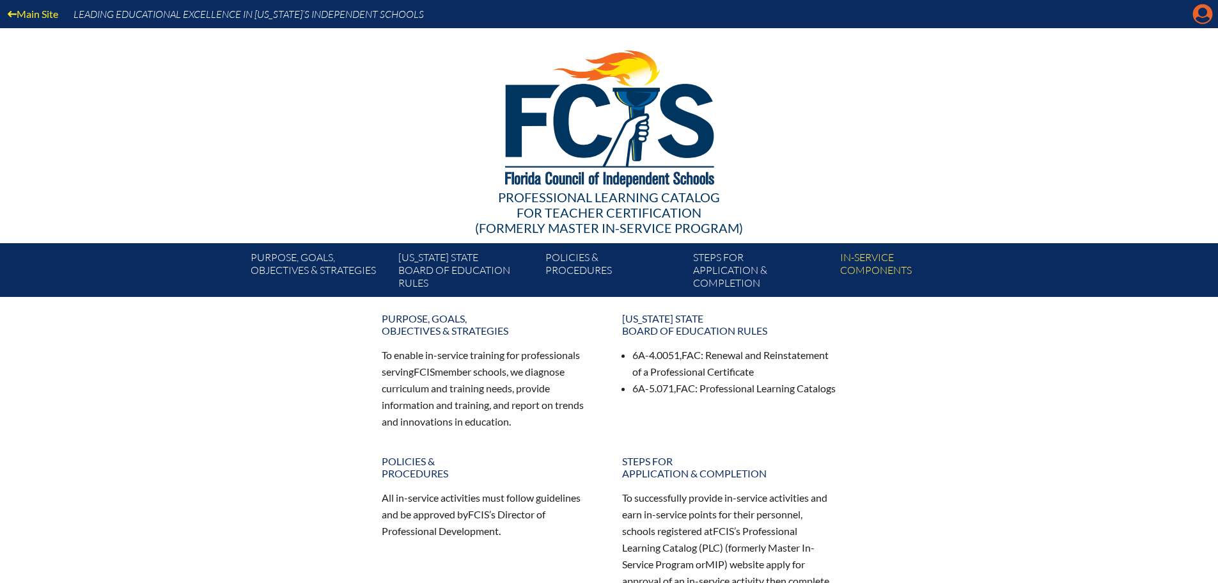
click at [1205, 15] on icon "Manage account" at bounding box center [1203, 14] width 20 height 20
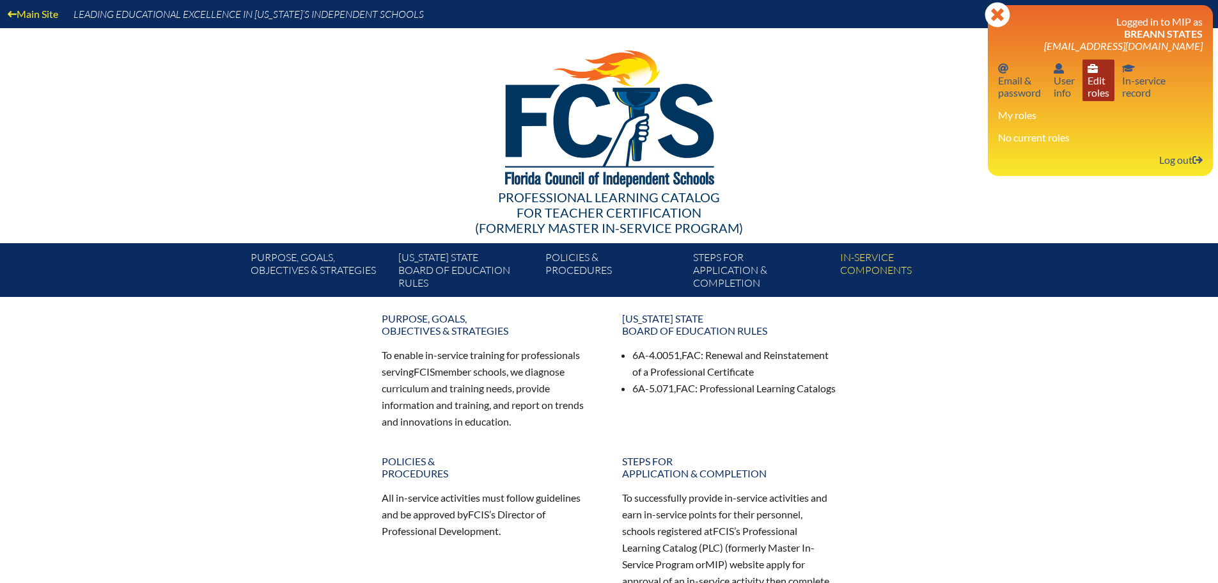
click at [1093, 86] on link "User info Edit roles" at bounding box center [1099, 80] width 32 height 42
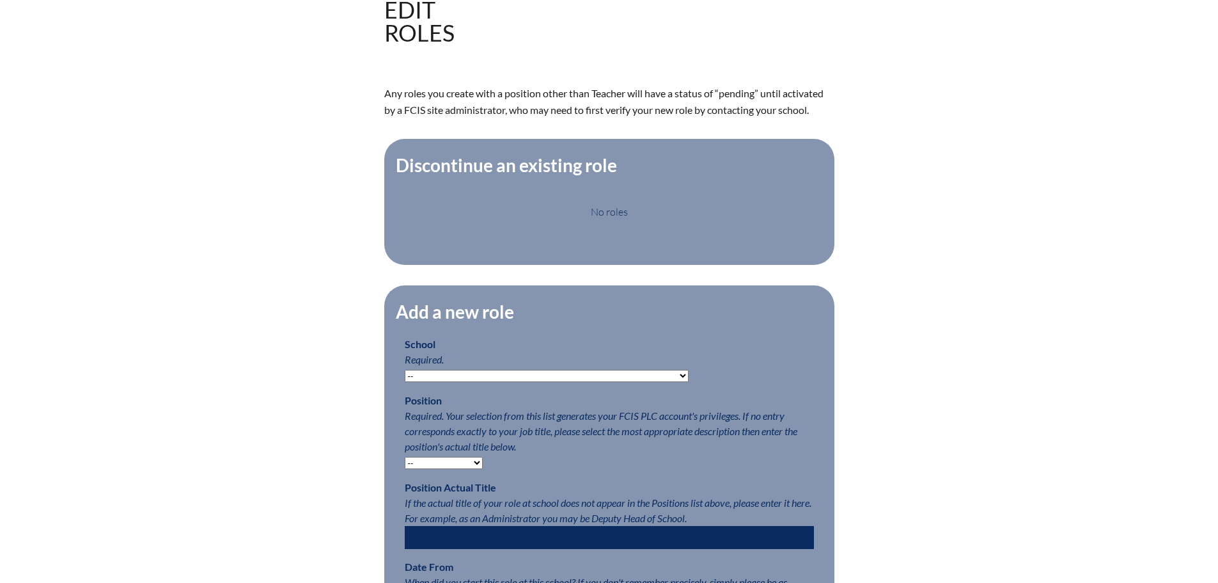
scroll to position [512, 0]
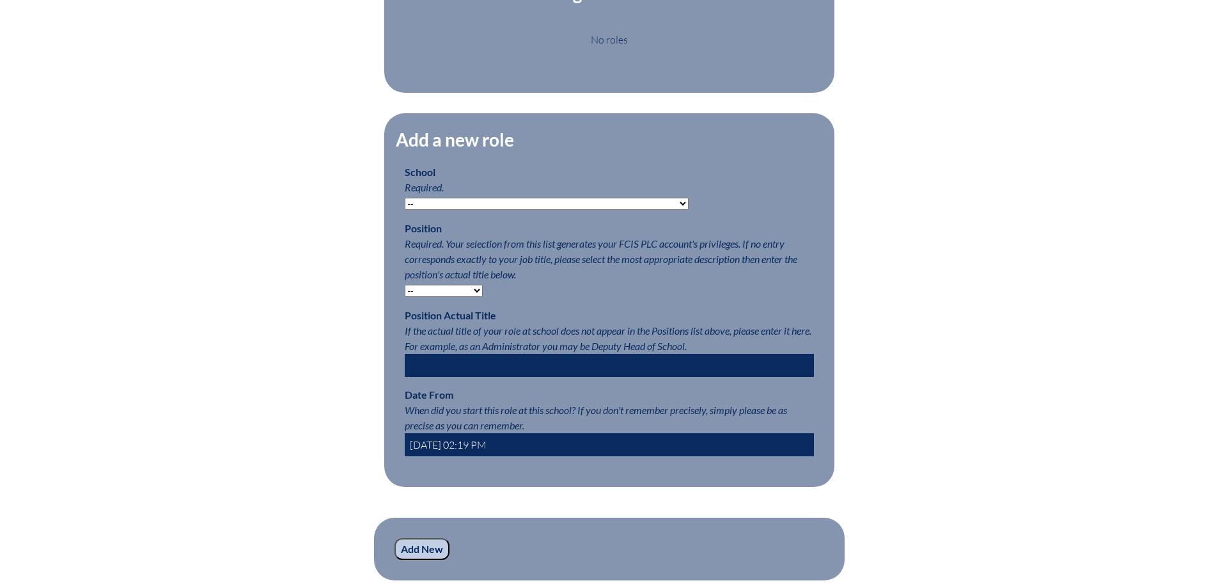
click at [563, 210] on select "-- Autism Inspired Academy Academy at Ocean Reef Academy at the Lakes Academy P…" at bounding box center [547, 204] width 284 height 12
select select "20305"
click at [405, 205] on select "-- Autism Inspired Academy Academy at Ocean Reef Academy at the Lakes Academy P…" at bounding box center [547, 204] width 284 height 12
click at [444, 296] on select "-- Teacher PLC Coordinator Head of School Administrator" at bounding box center [444, 291] width 78 height 12
select select "15563"
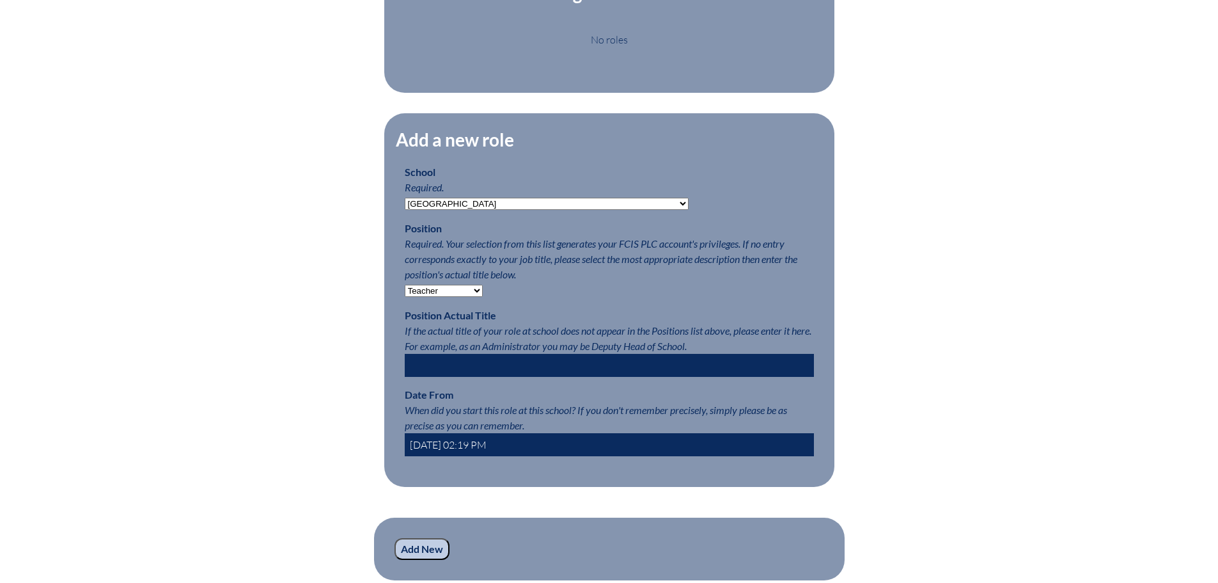
click at [405, 292] on select "-- Teacher PLC Coordinator Head of School Administrator" at bounding box center [444, 291] width 78 height 12
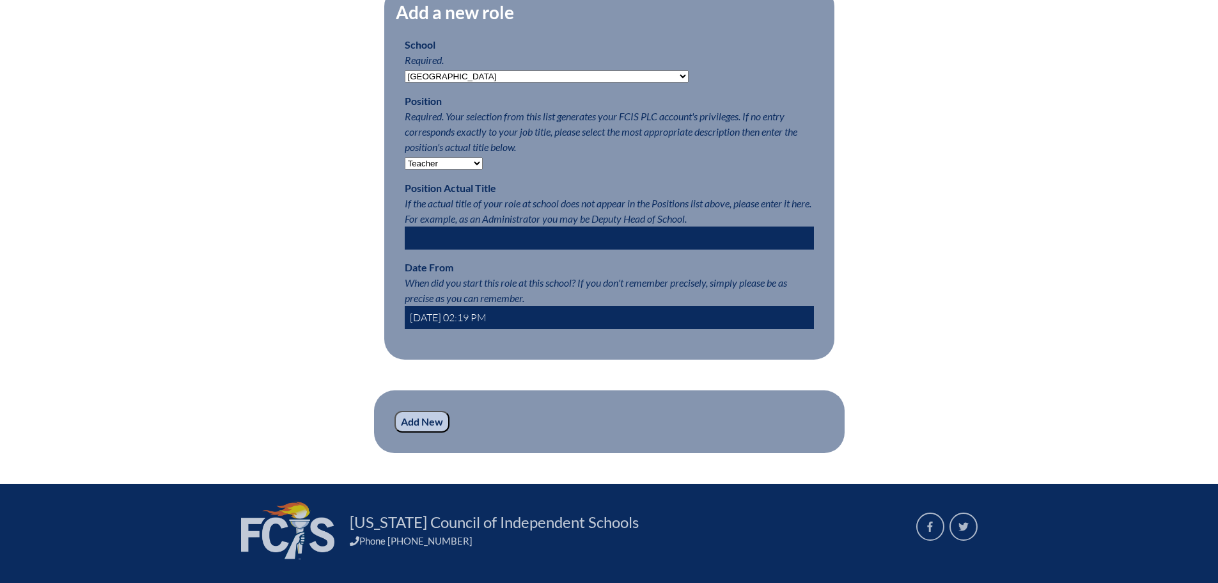
scroll to position [640, 0]
click at [448, 325] on input "2025-10-15 02:19 PM" at bounding box center [609, 316] width 409 height 23
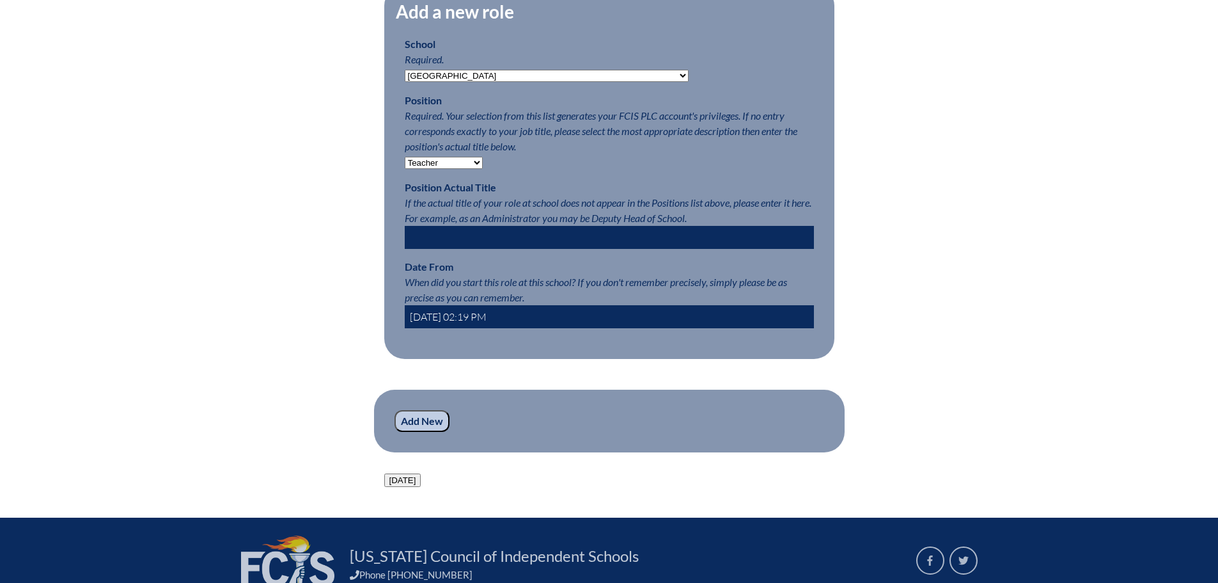
type input "2025-08-01 02:19 PM"
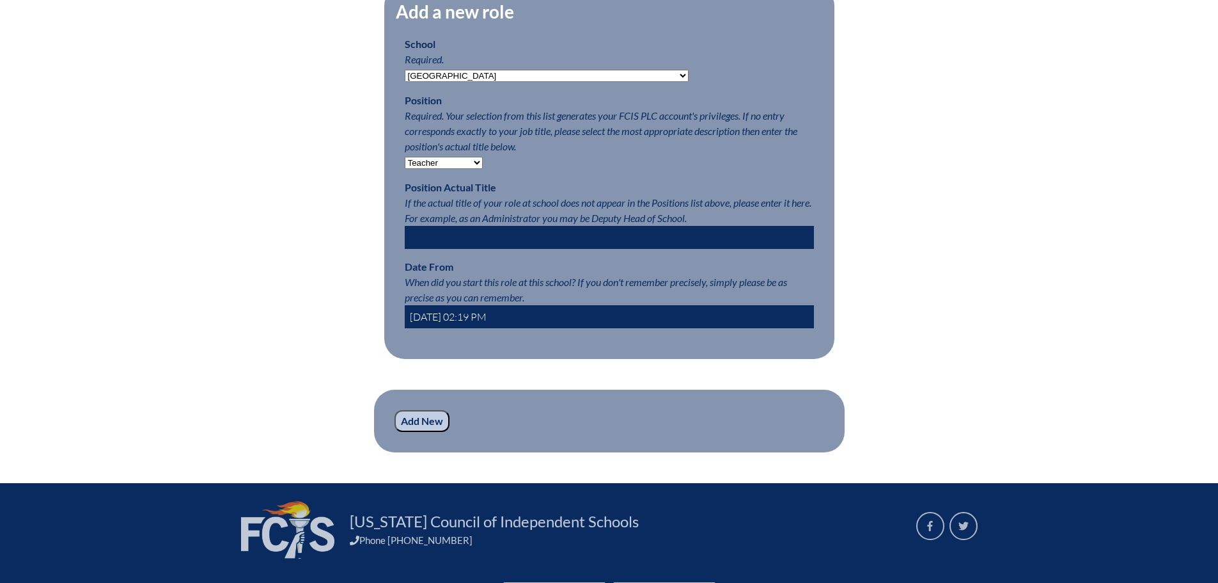
click at [423, 432] on input "Add New" at bounding box center [422, 421] width 55 height 22
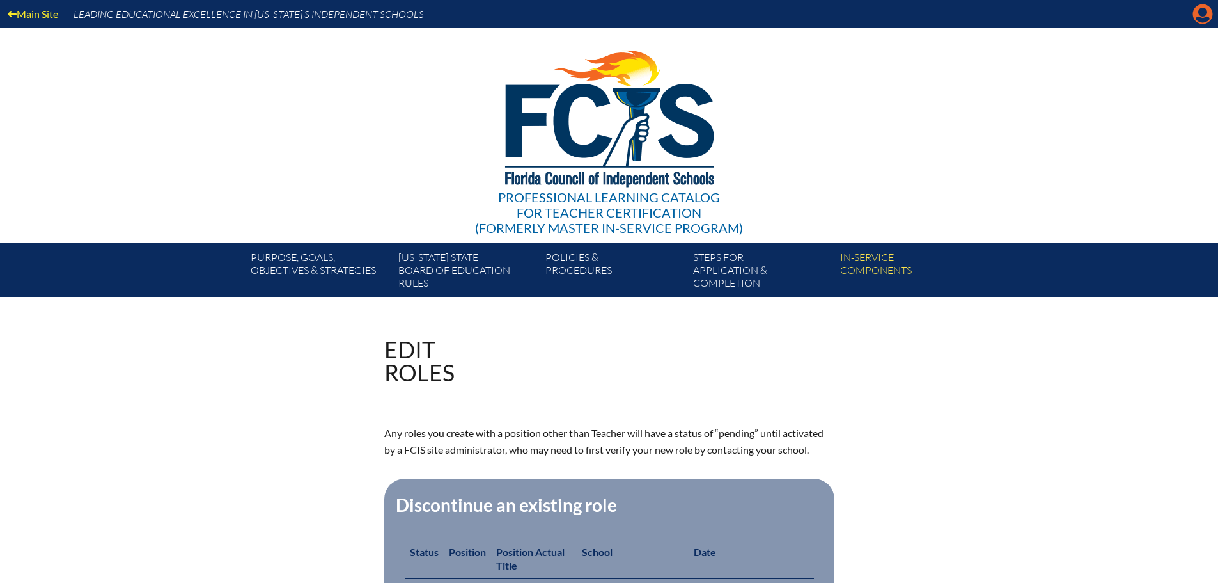
click at [1194, 13] on icon at bounding box center [1203, 14] width 20 height 20
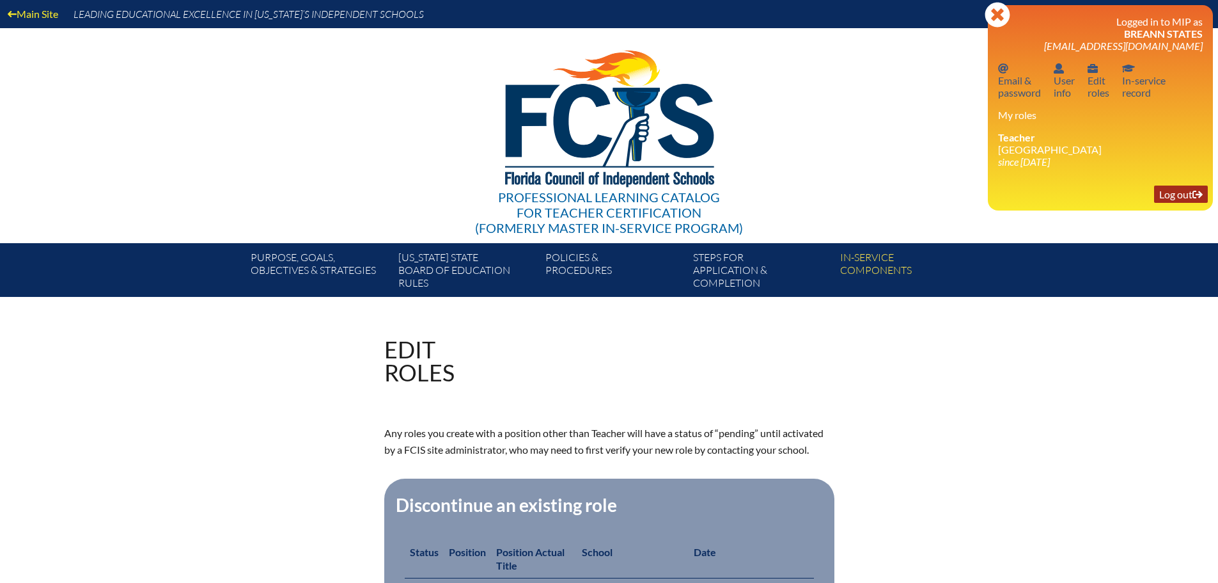
click at [1160, 189] on link "Log out Log out" at bounding box center [1181, 193] width 54 height 17
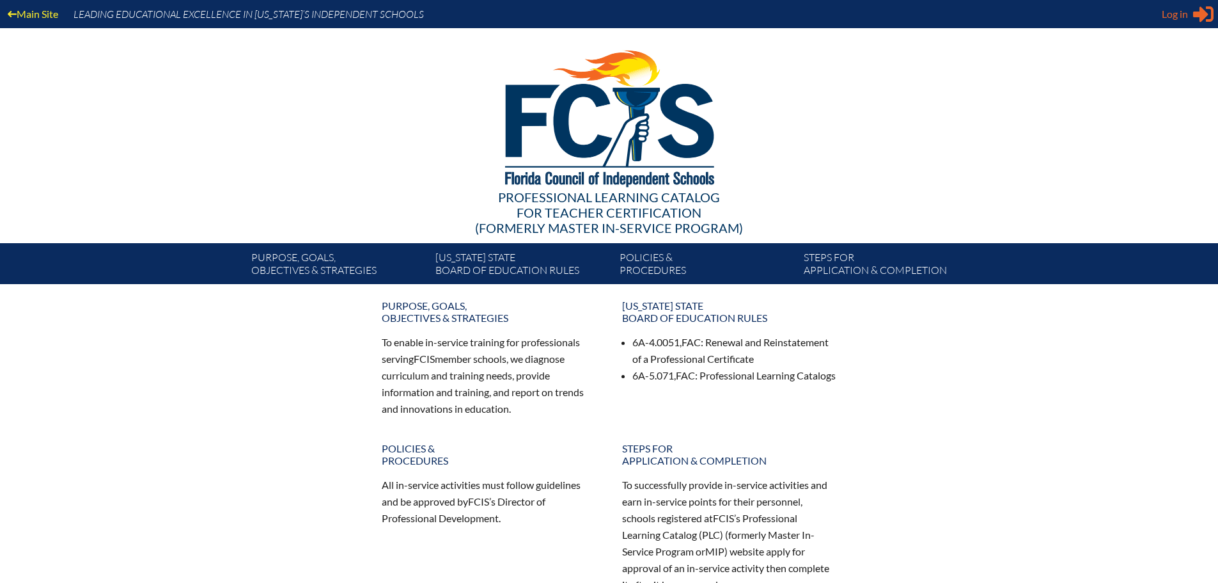
type input "[EMAIL_ADDRESS][DOMAIN_NAME]"
click at [1191, 17] on div "Log in Close Sign in or register" at bounding box center [1188, 14] width 52 height 20
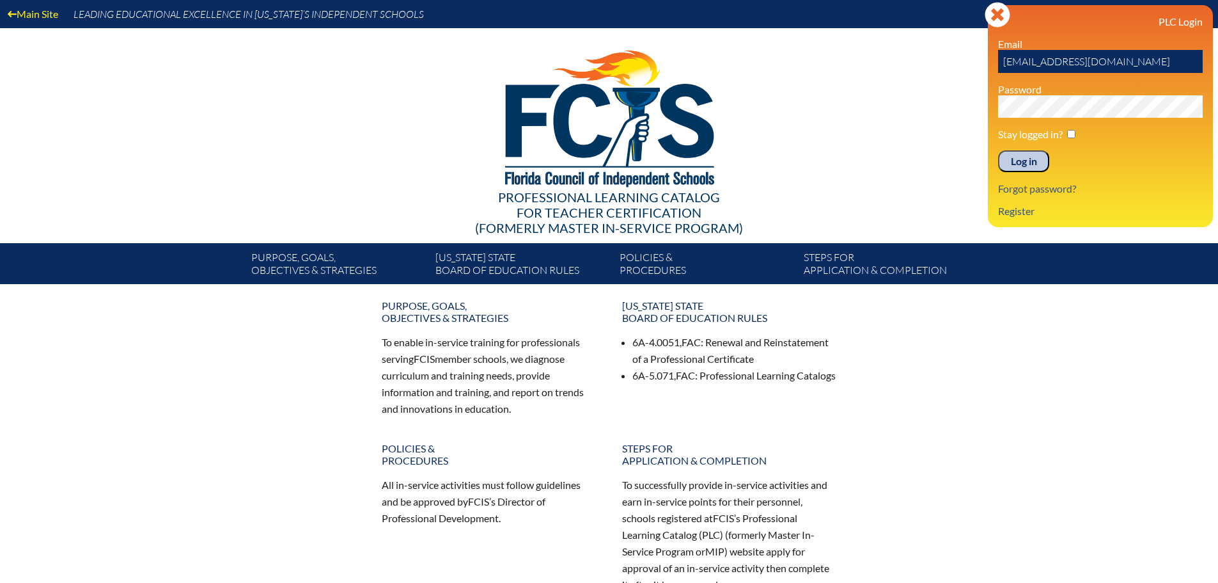
click at [1032, 165] on input "Log in" at bounding box center [1023, 161] width 51 height 22
